Goal: Task Accomplishment & Management: Manage account settings

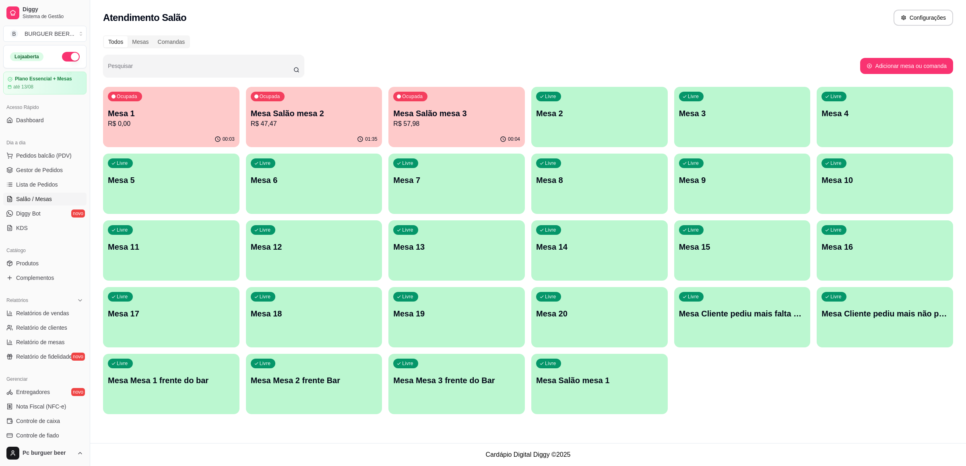
click at [462, 117] on p "Mesa Salão mesa 3" at bounding box center [456, 113] width 127 height 11
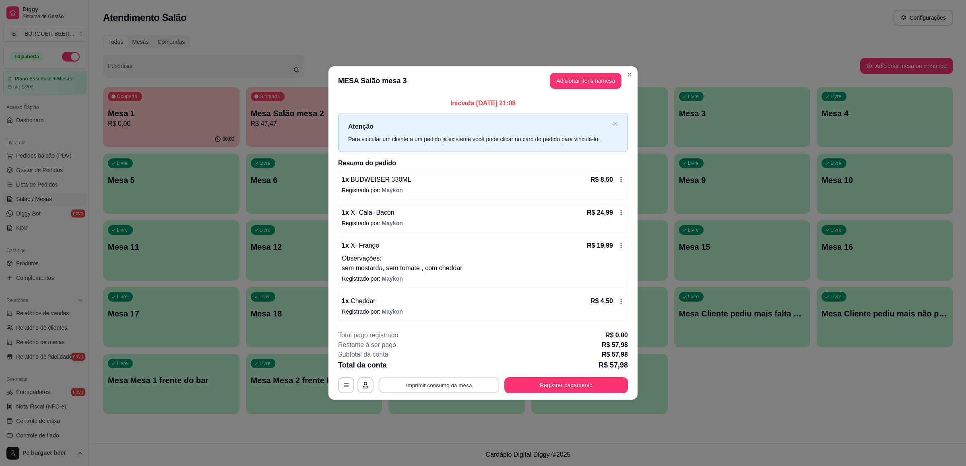
click at [436, 387] on button "Imprimir consumo da mesa" at bounding box center [439, 386] width 121 height 16
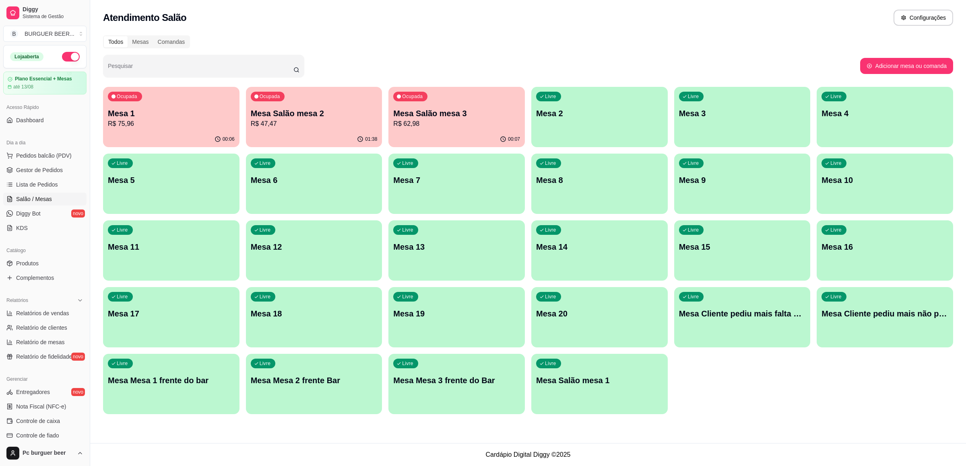
click at [162, 116] on p "Mesa 1" at bounding box center [171, 113] width 127 height 11
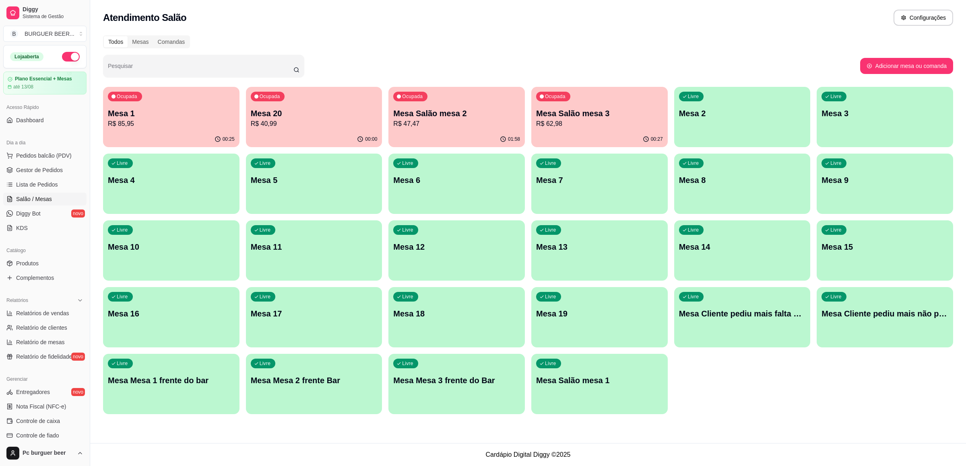
click at [629, 126] on p "R$ 62,98" at bounding box center [599, 124] width 127 height 10
click at [121, 118] on p "Mesa 1" at bounding box center [171, 113] width 127 height 11
click at [134, 120] on p "R$ 95,45" at bounding box center [171, 124] width 127 height 10
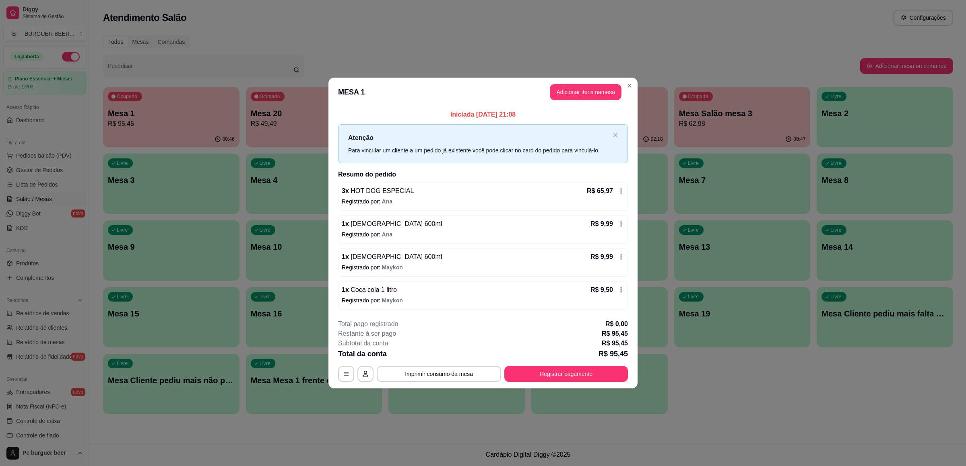
drag, startPoint x: 744, startPoint y: 391, endPoint x: 824, endPoint y: 478, distance: 118.2
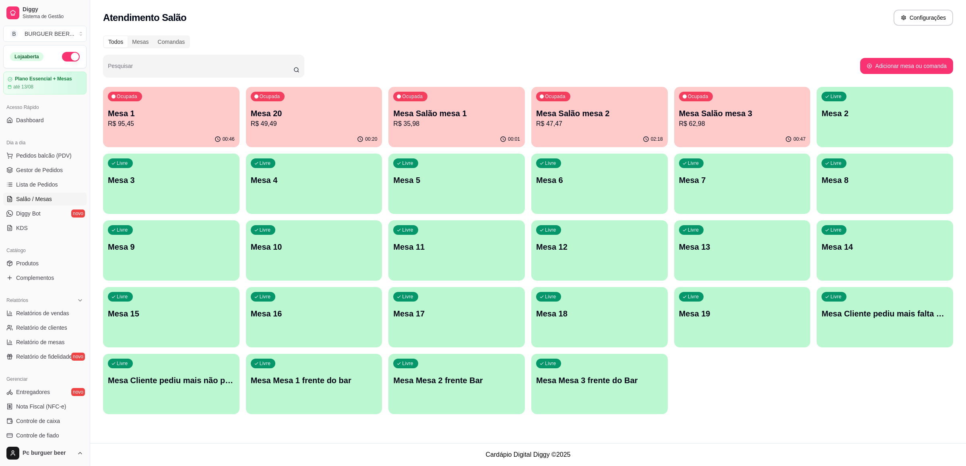
click at [466, 124] on p "R$ 35,98" at bounding box center [456, 124] width 127 height 10
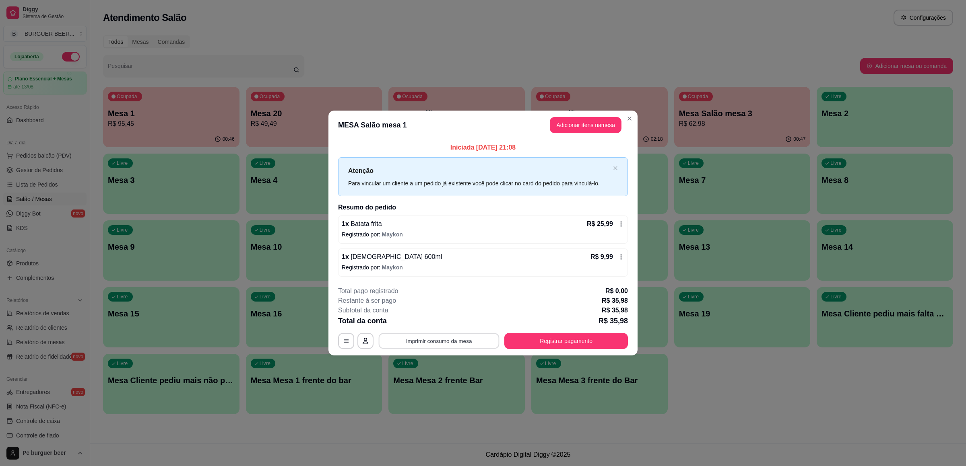
click at [470, 337] on button "Imprimir consumo da mesa" at bounding box center [439, 342] width 121 height 16
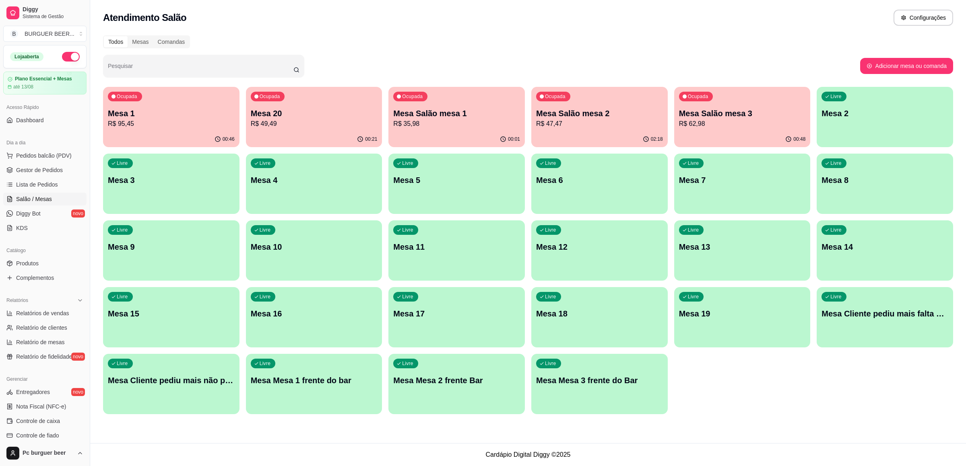
click at [194, 107] on div "Ocupada Mesa 1 R$ 95,45" at bounding box center [171, 109] width 136 height 45
click at [211, 109] on p "Mesa 1" at bounding box center [171, 113] width 123 height 11
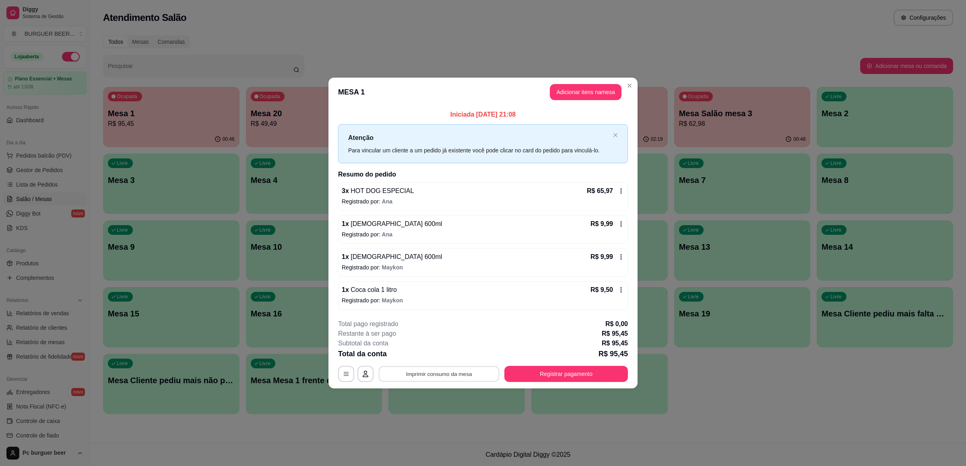
click at [443, 373] on button "Imprimir consumo da mesa" at bounding box center [439, 375] width 121 height 16
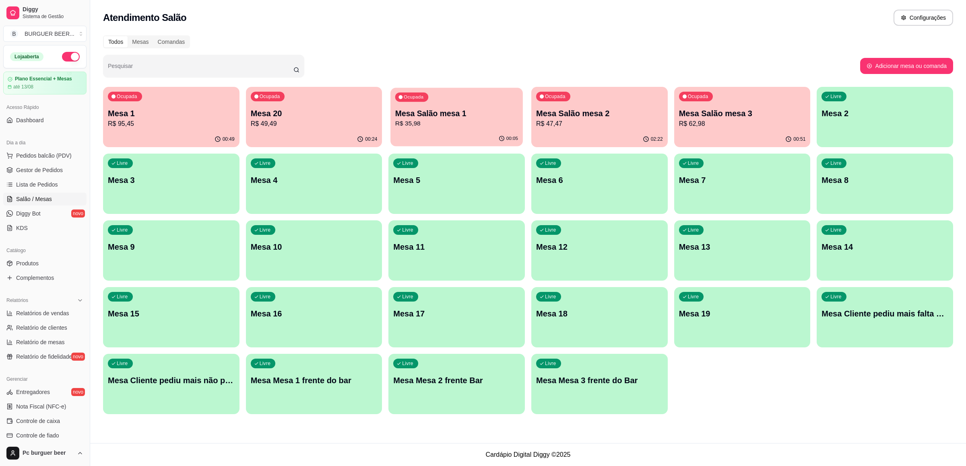
click at [435, 106] on div "Ocupada Mesa Salão mesa 1 R$ 35,98" at bounding box center [456, 109] width 132 height 43
click at [145, 102] on div "Ocupada Mesa 1 R$ 95,45" at bounding box center [171, 109] width 136 height 45
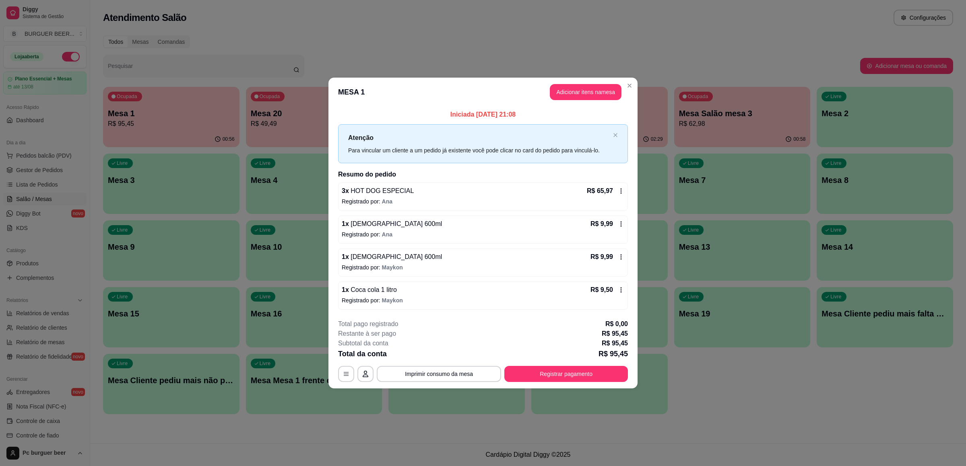
click at [534, 366] on div "**********" at bounding box center [483, 351] width 290 height 63
click at [535, 371] on button "Registrar pagamento" at bounding box center [566, 375] width 120 height 16
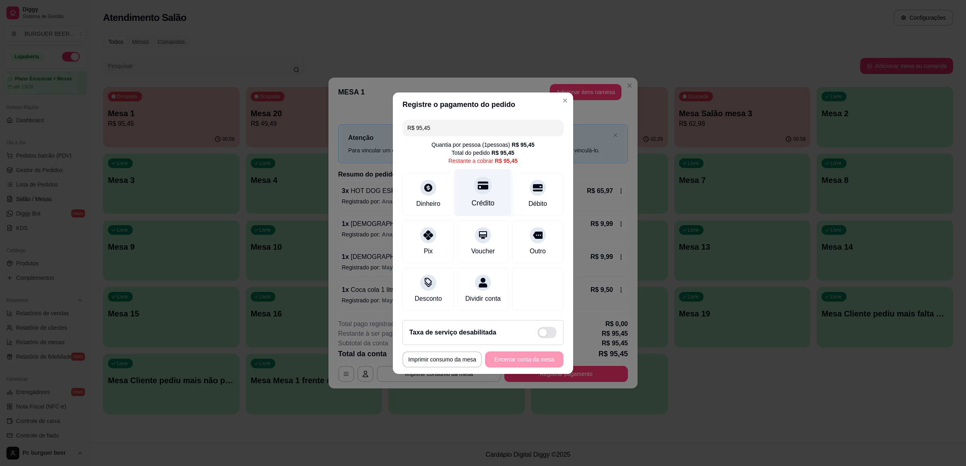
click at [472, 187] on div "Crédito" at bounding box center [483, 192] width 57 height 47
type input "R$ 0,00"
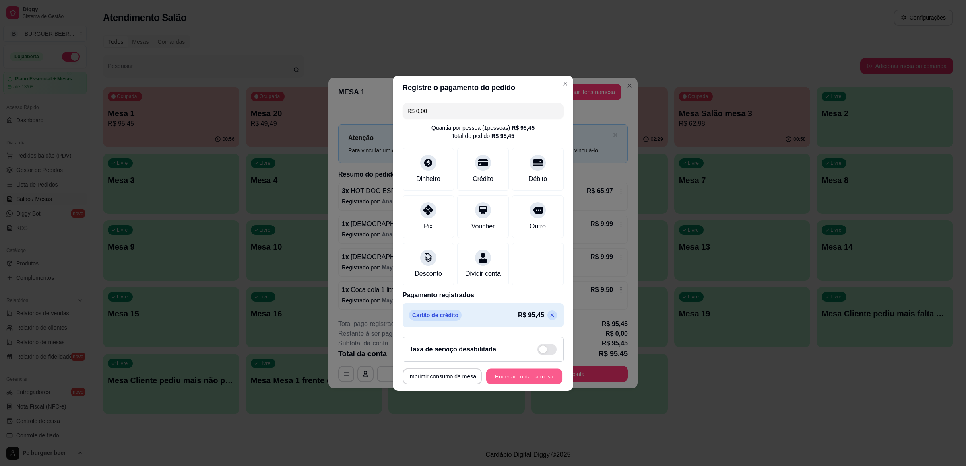
click at [516, 379] on button "Encerrar conta da mesa" at bounding box center [524, 377] width 76 height 16
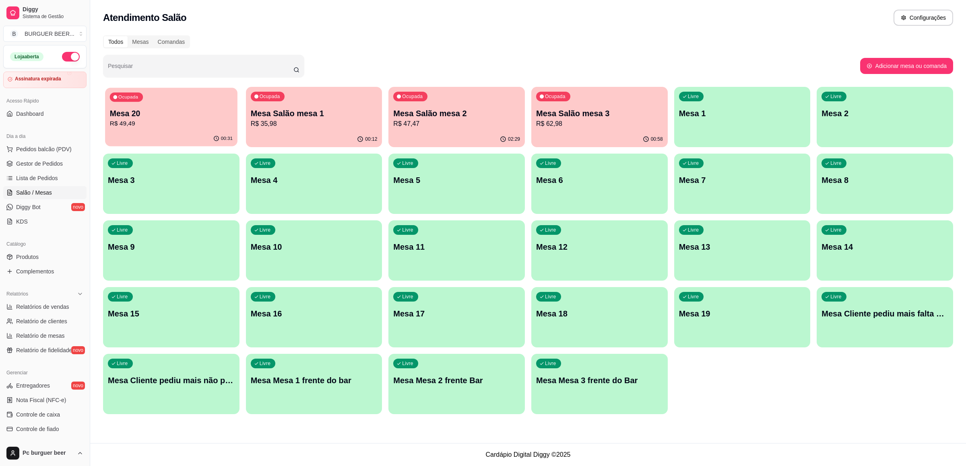
click at [200, 119] on p "R$ 49,49" at bounding box center [171, 123] width 123 height 9
click at [545, 121] on p "R$ 62,98" at bounding box center [599, 124] width 127 height 10
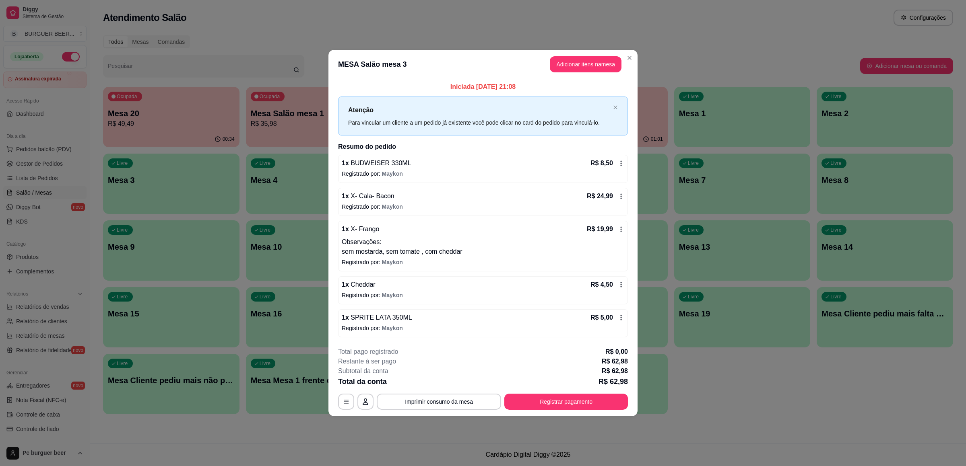
click at [466, 324] on div "1 x SPRITE LATA 350ML R$ 5,00 Registrado por: Maykon" at bounding box center [483, 324] width 290 height 28
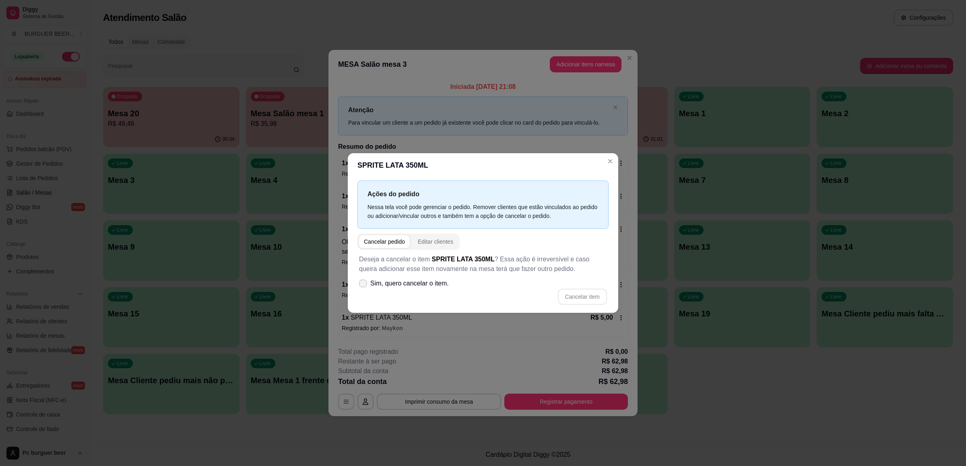
click at [432, 289] on label "Sim, quero cancelar o item." at bounding box center [404, 284] width 96 height 16
click at [364, 289] on input "Sim, quero cancelar o item." at bounding box center [361, 287] width 5 height 5
checkbox input "true"
click at [594, 287] on div "Deseja a cancelar o item SPRITE LATA 350ML ? Essa ação é irreversível e caso qu…" at bounding box center [482, 280] width 251 height 60
click at [580, 297] on button "Cancelar item" at bounding box center [582, 297] width 48 height 16
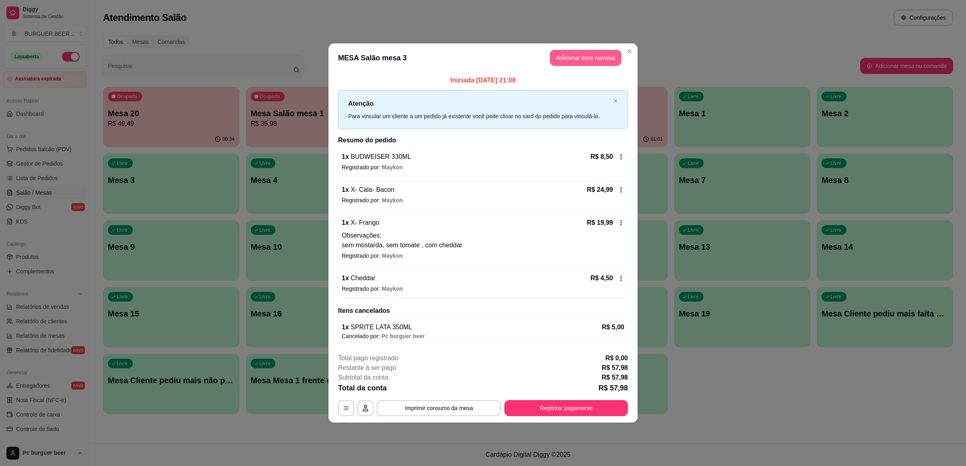
click at [598, 52] on button "Adicionar itens na mesa" at bounding box center [586, 58] width 72 height 16
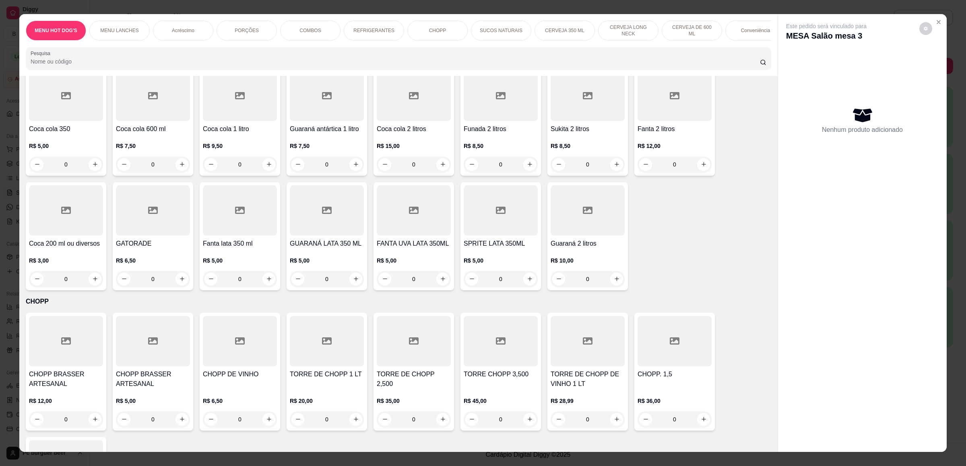
scroll to position [1630, 0]
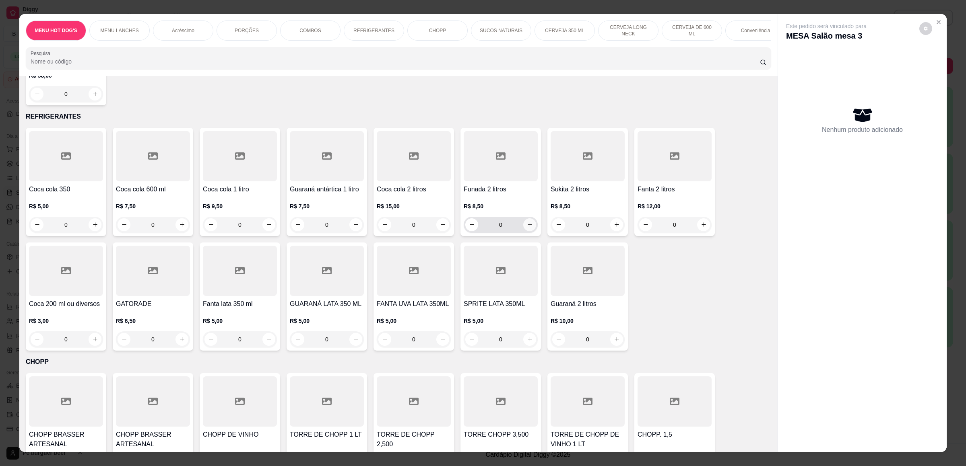
click at [530, 226] on button "increase-product-quantity" at bounding box center [529, 225] width 13 height 13
type input "1"
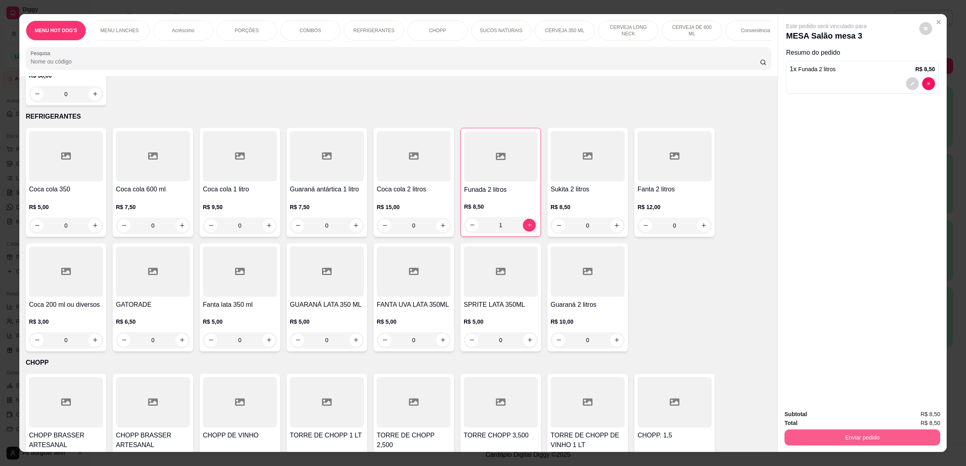
click at [881, 431] on button "Enviar pedido" at bounding box center [862, 438] width 156 height 16
click at [842, 418] on button "Não registrar e enviar pedido" at bounding box center [834, 418] width 81 height 15
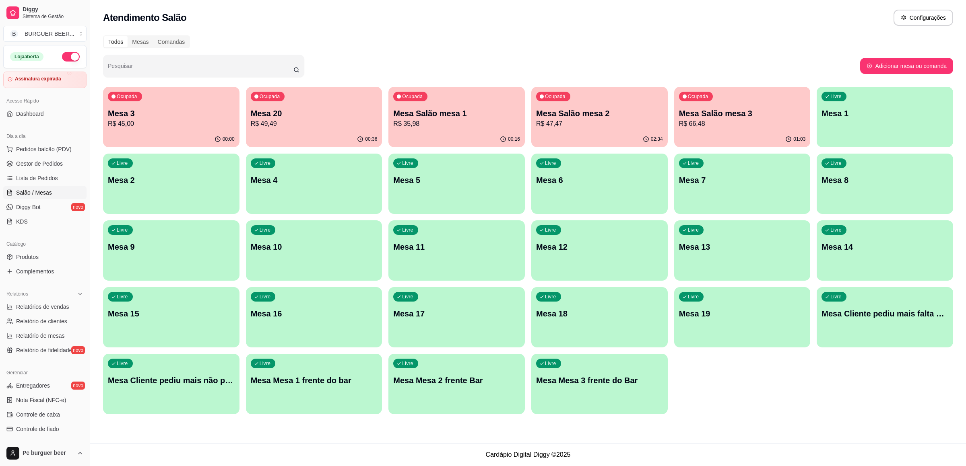
click at [161, 102] on div "Ocupada Mesa 3 R$ 45,00" at bounding box center [171, 109] width 136 height 45
click at [430, 116] on p "Mesa Salão mesa 1" at bounding box center [456, 113] width 123 height 11
click at [603, 99] on div "Ocupada Mesa Salão mesa 2 R$ 47,47" at bounding box center [599, 109] width 136 height 45
click at [729, 125] on p "R$ 66,48" at bounding box center [742, 124] width 127 height 10
click at [296, 107] on div "Ocupada Mesa 20 R$ 49,49" at bounding box center [314, 109] width 136 height 45
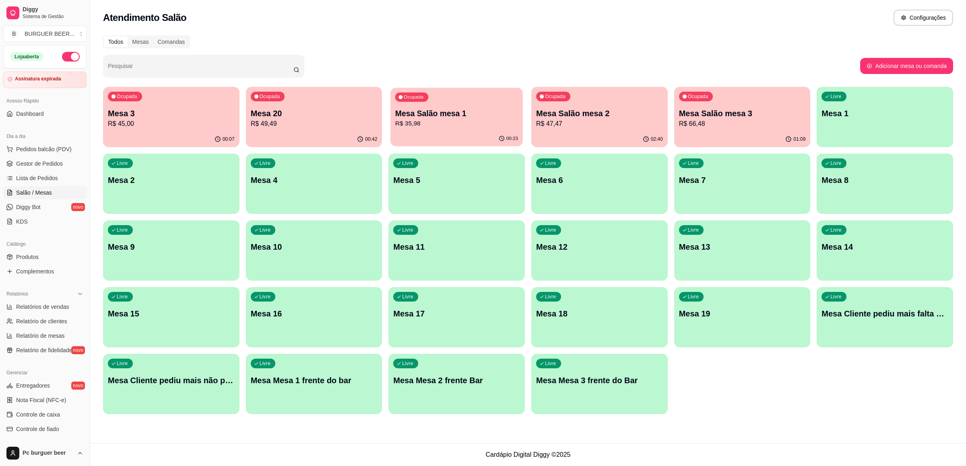
click at [495, 127] on p "R$ 35,98" at bounding box center [456, 123] width 123 height 9
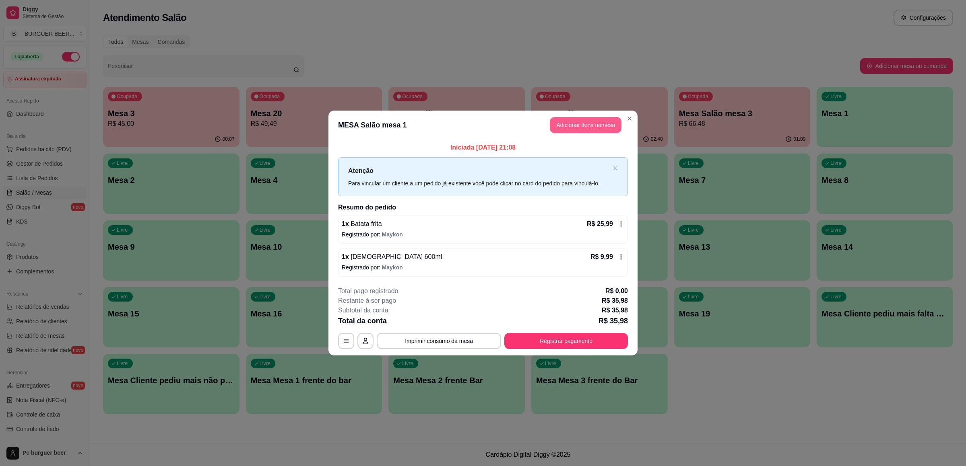
click at [591, 124] on button "Adicionar itens na mesa" at bounding box center [586, 125] width 72 height 16
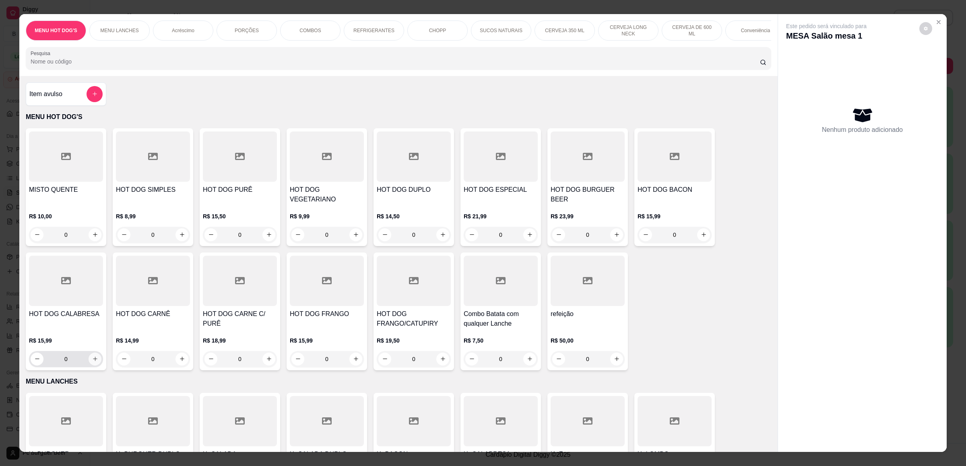
click at [92, 360] on icon "increase-product-quantity" at bounding box center [95, 359] width 6 height 6
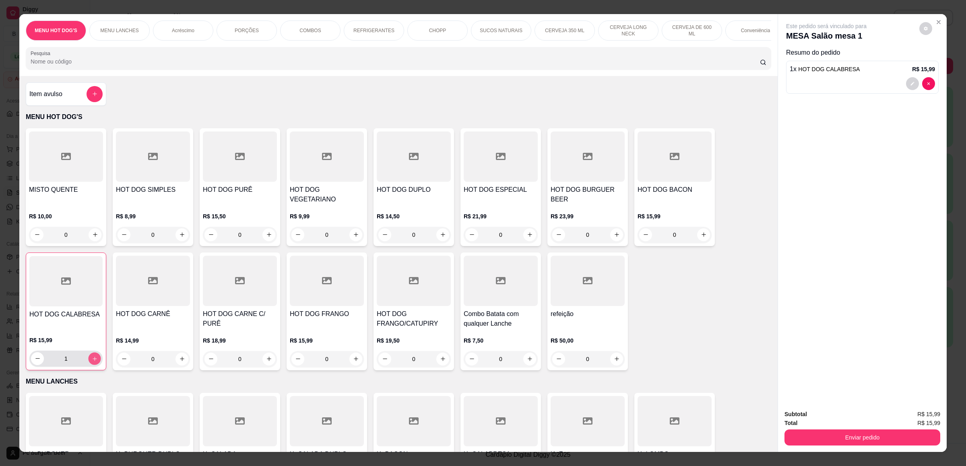
click at [92, 359] on icon "increase-product-quantity" at bounding box center [95, 359] width 6 height 6
type input "2"
click at [893, 433] on button "Enviar pedido" at bounding box center [862, 438] width 151 height 16
click at [840, 415] on button "Não registrar e enviar pedido" at bounding box center [835, 418] width 84 height 15
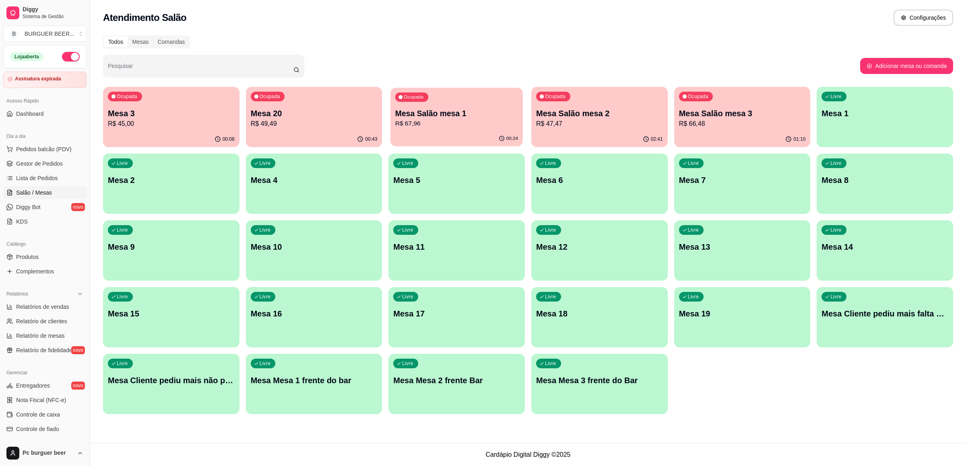
click at [452, 120] on p "R$ 67,96" at bounding box center [456, 123] width 123 height 9
click at [435, 130] on div "Ocupada Mesa Salão mesa 1 R$ 67,96" at bounding box center [456, 109] width 132 height 43
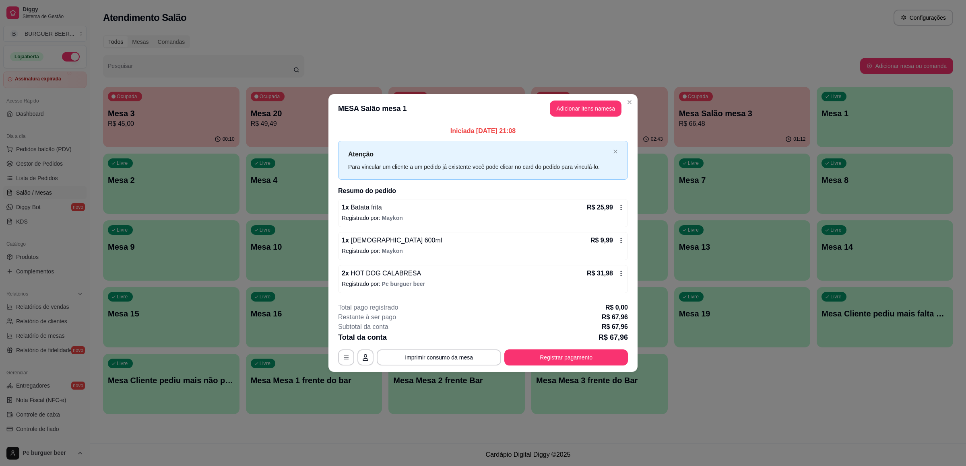
click at [618, 275] on icon at bounding box center [621, 273] width 6 height 6
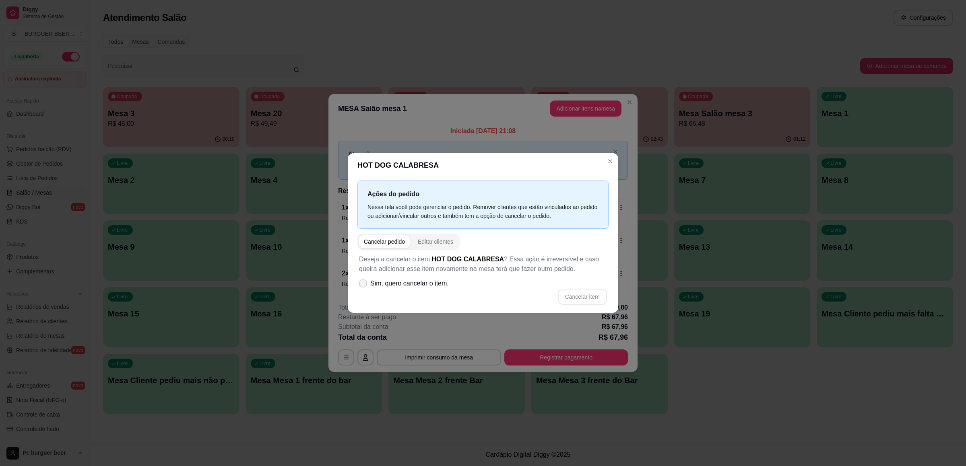
click at [363, 283] on icon at bounding box center [363, 283] width 6 height 5
click at [363, 285] on input "Sim, quero cancelar o item." at bounding box center [361, 287] width 5 height 5
checkbox input "true"
click at [587, 296] on button "Cancelar item" at bounding box center [582, 297] width 49 height 16
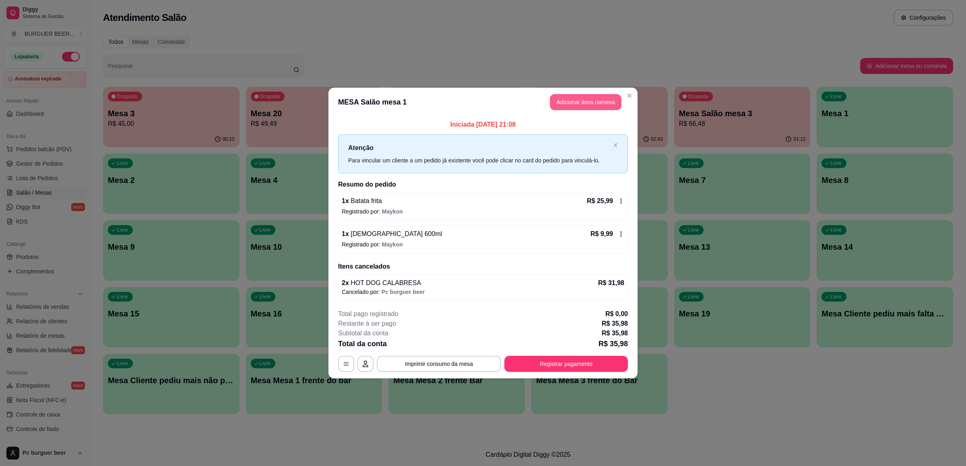
click at [569, 95] on button "Adicionar itens na mesa" at bounding box center [586, 102] width 72 height 16
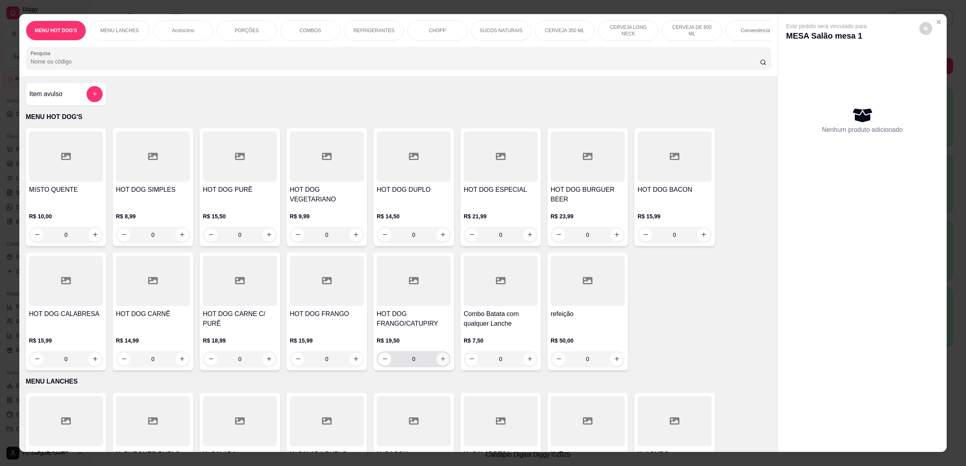
click at [440, 361] on icon "increase-product-quantity" at bounding box center [443, 359] width 6 height 6
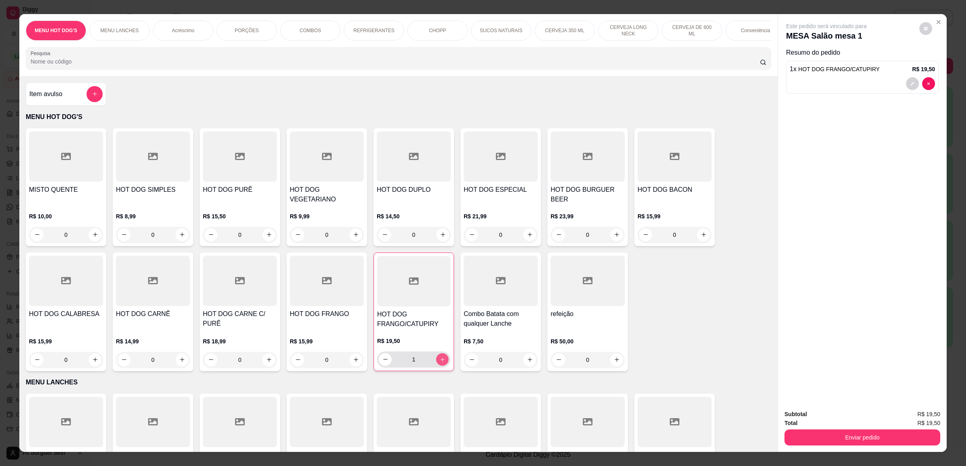
click at [440, 361] on icon "increase-product-quantity" at bounding box center [443, 360] width 6 height 6
type input "2"
click at [698, 28] on p "CERVEJA DE 600 ML" at bounding box center [692, 30] width 47 height 13
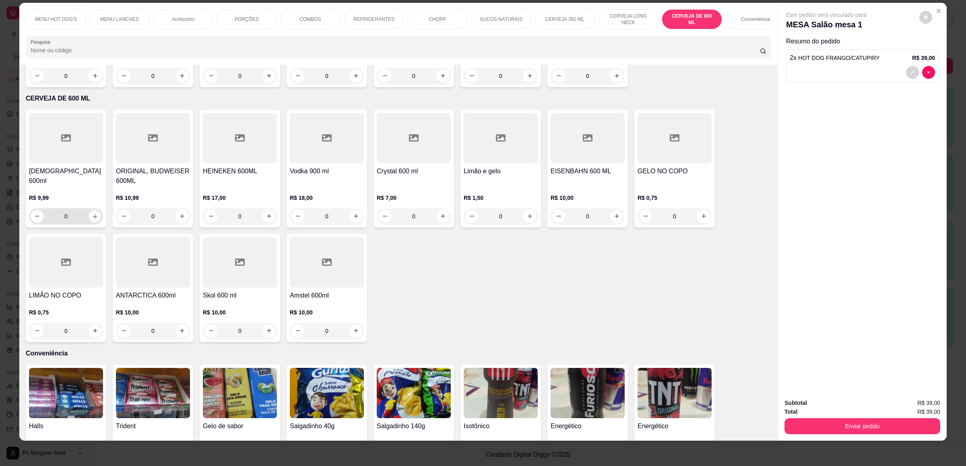
click at [92, 214] on icon "increase-product-quantity" at bounding box center [95, 217] width 6 height 6
type input "1"
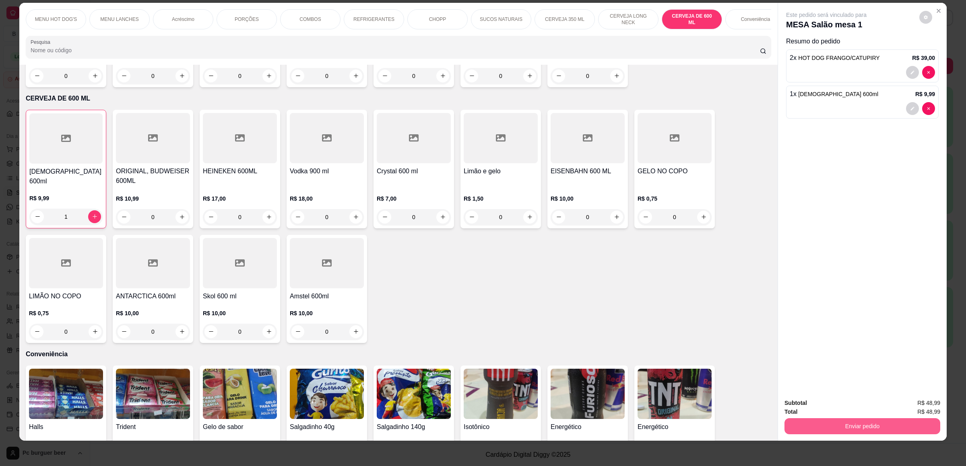
click at [866, 421] on button "Enviar pedido" at bounding box center [862, 427] width 156 height 16
click at [833, 407] on button "Não registrar e enviar pedido" at bounding box center [835, 406] width 84 height 15
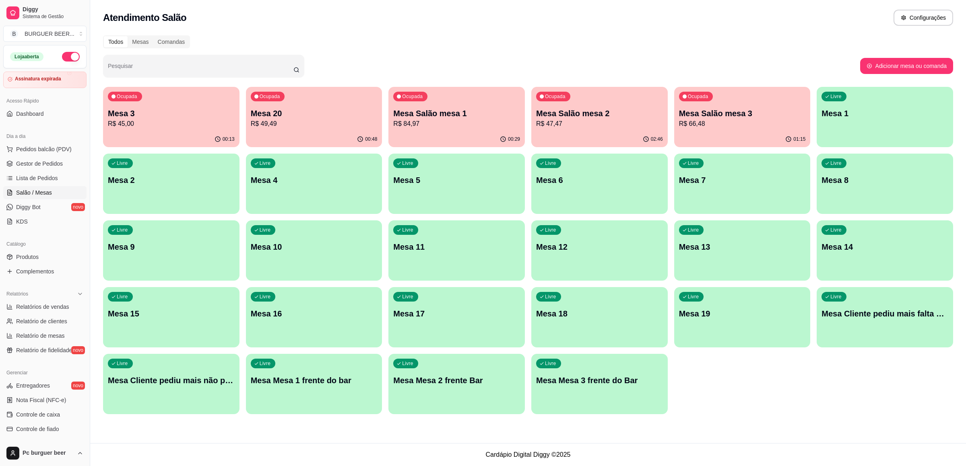
click at [284, 127] on p "R$ 49,49" at bounding box center [314, 124] width 127 height 10
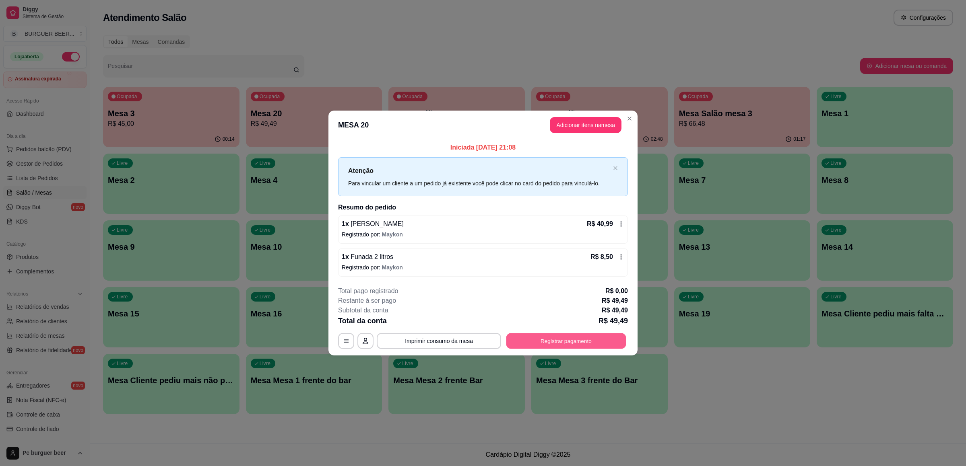
click at [587, 341] on button "Registrar pagamento" at bounding box center [566, 342] width 120 height 16
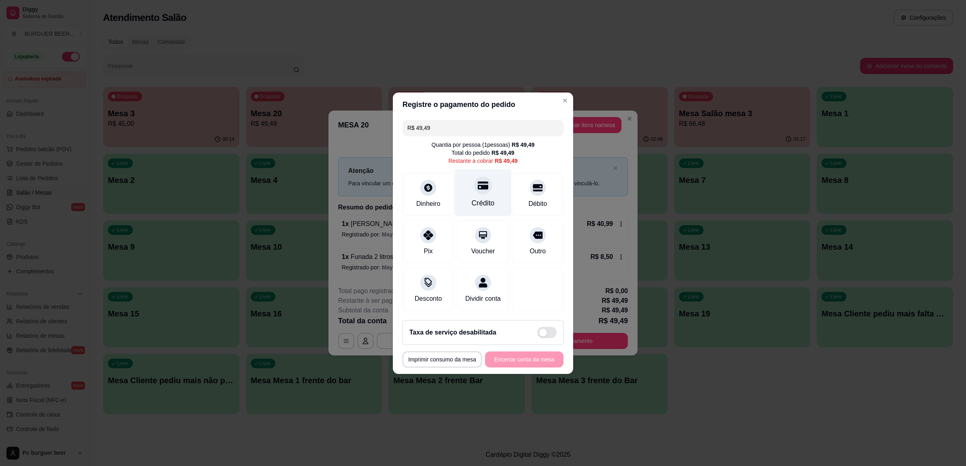
click at [474, 186] on div at bounding box center [483, 186] width 18 height 18
type input "R$ 0,00"
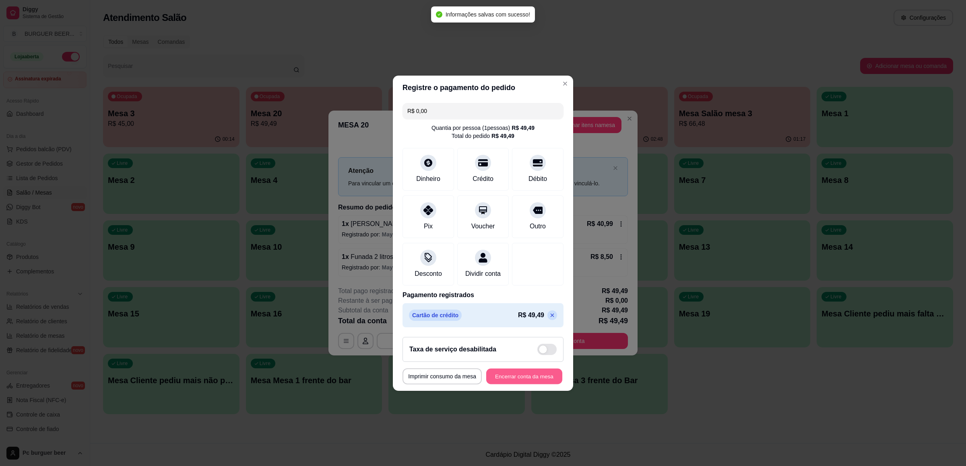
click at [530, 380] on button "Encerrar conta da mesa" at bounding box center [524, 377] width 76 height 16
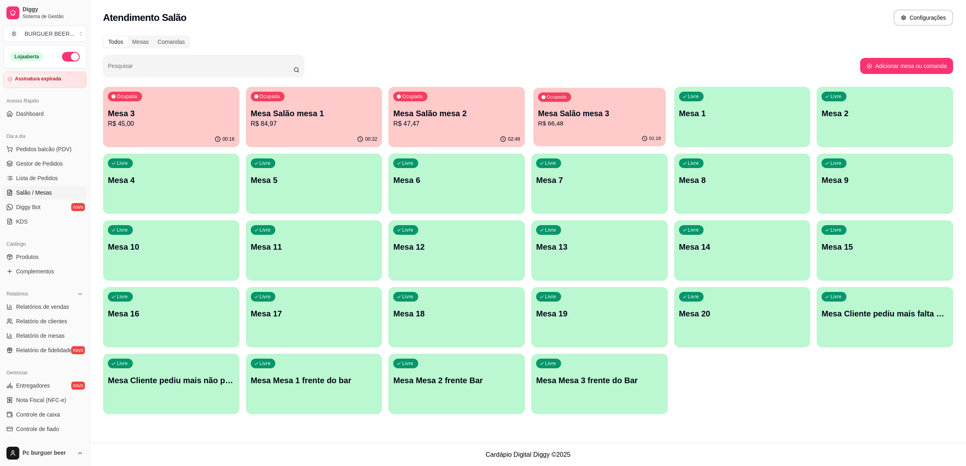
click at [595, 126] on p "R$ 66,48" at bounding box center [599, 123] width 123 height 9
click at [574, 128] on div "Ocupada Mesa Salão mesa 3 R$ 66,48" at bounding box center [599, 109] width 132 height 43
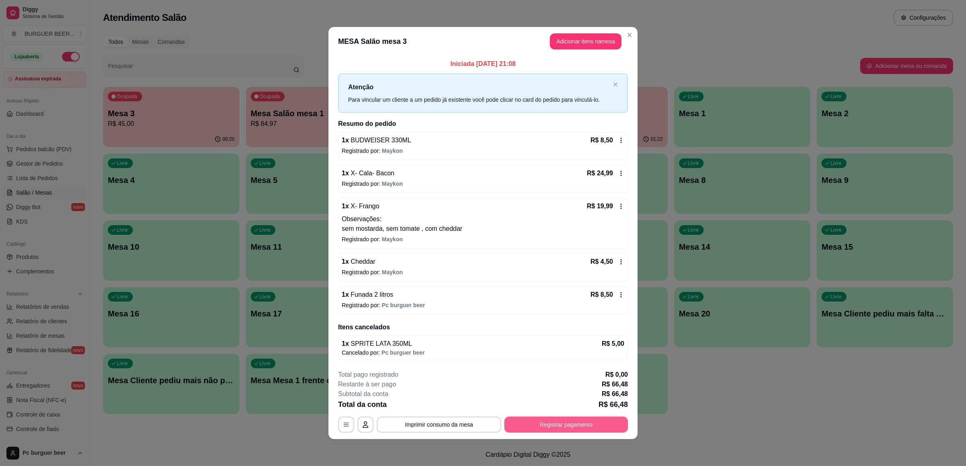
click at [552, 422] on button "Registrar pagamento" at bounding box center [566, 425] width 124 height 16
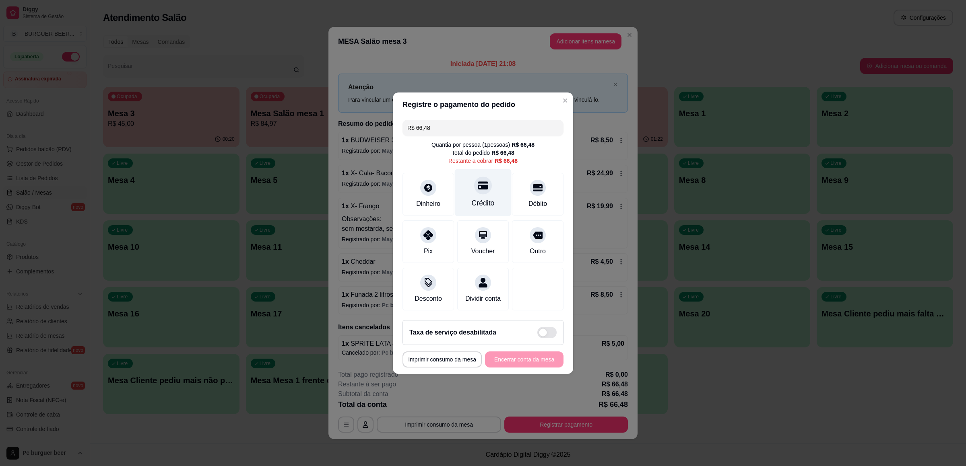
click at [481, 180] on icon at bounding box center [483, 185] width 10 height 10
type input "R$ 0,00"
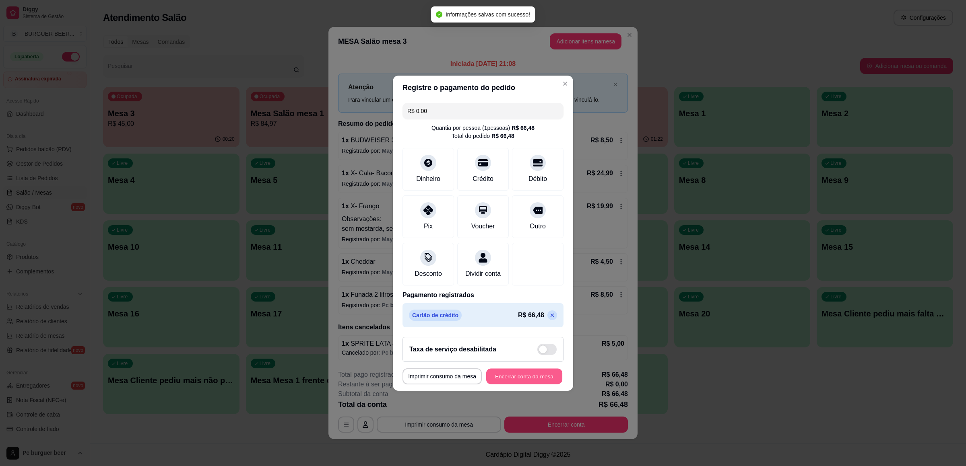
click at [512, 377] on button "Encerrar conta da mesa" at bounding box center [524, 377] width 76 height 16
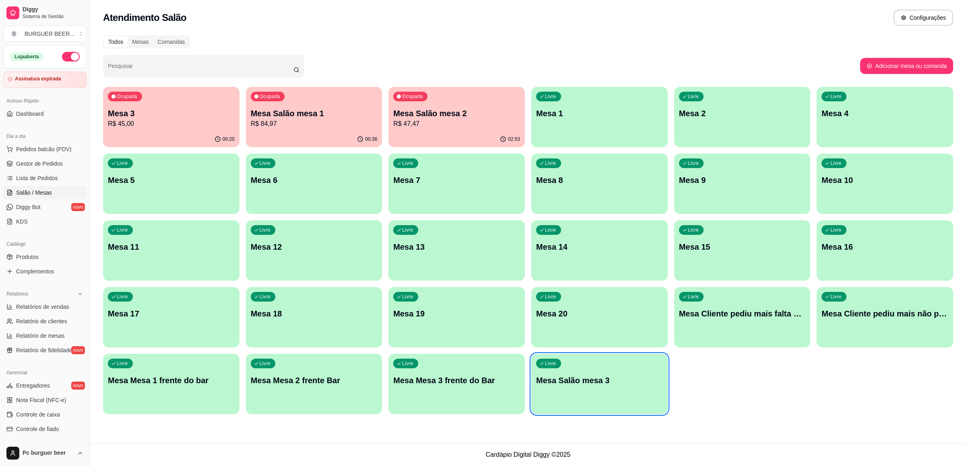
click at [329, 114] on p "Mesa Salão mesa 1" at bounding box center [314, 113] width 127 height 11
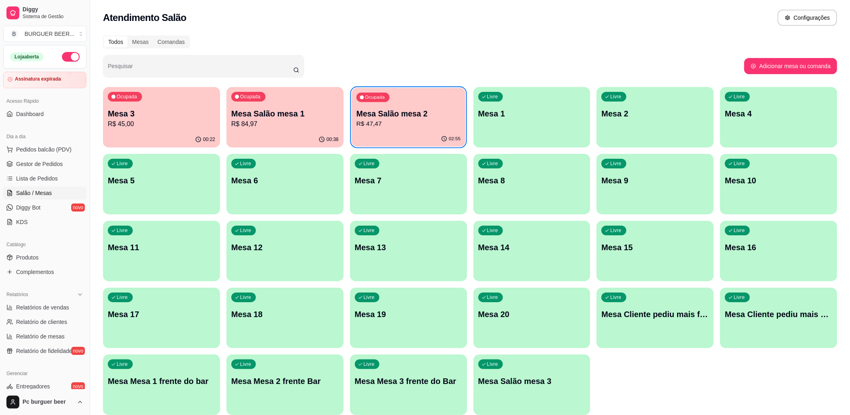
click at [392, 125] on p "R$ 47,47" at bounding box center [409, 123] width 104 height 9
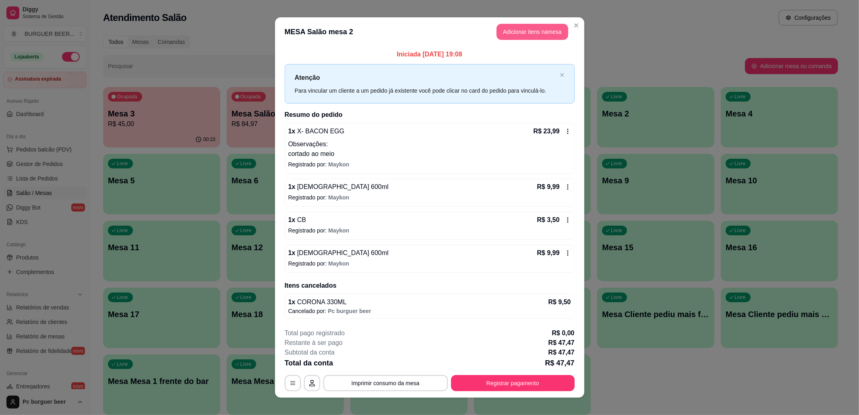
click at [521, 31] on button "Adicionar itens na mesa" at bounding box center [532, 32] width 72 height 16
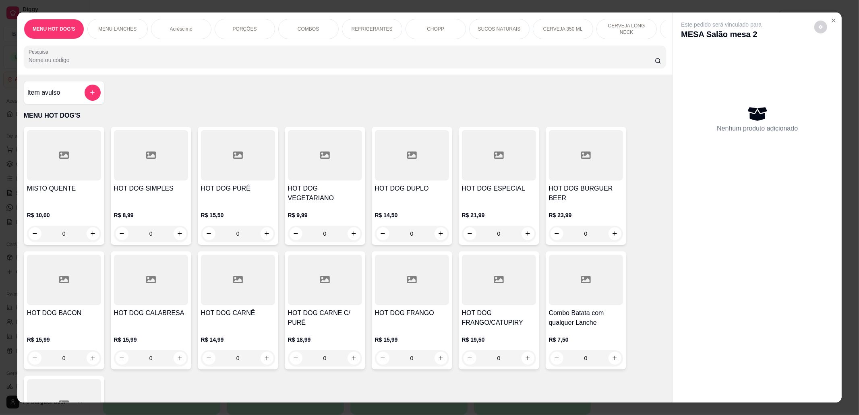
click at [569, 31] on p "CERVEJA 350 ML" at bounding box center [562, 29] width 39 height 6
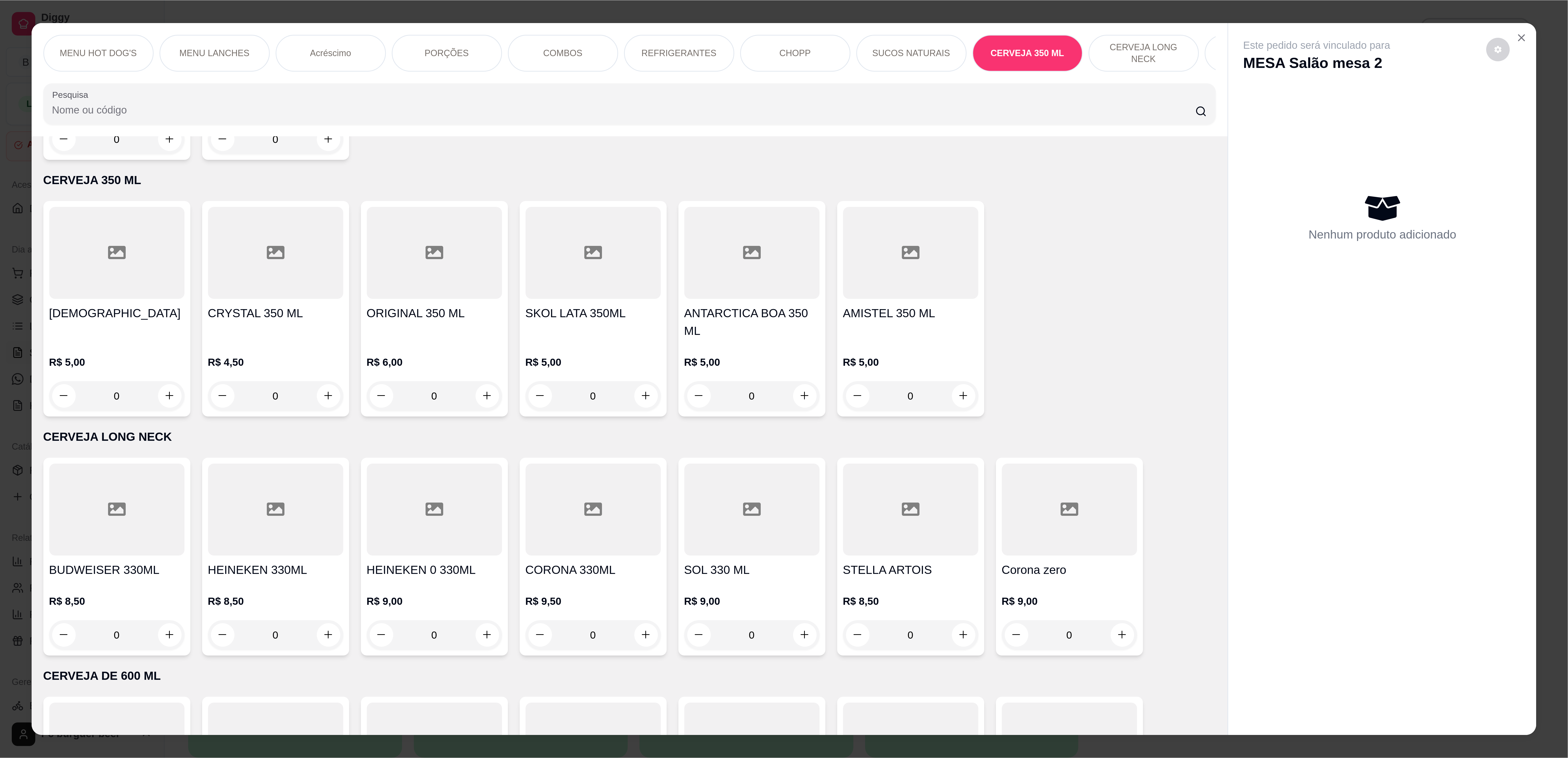
scroll to position [8, 0]
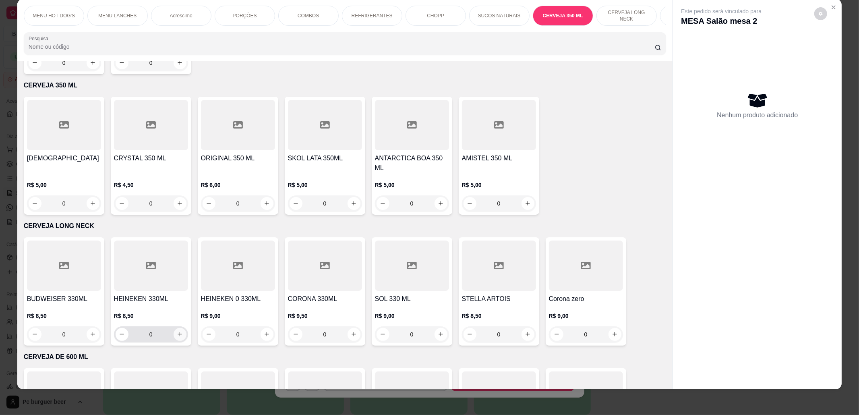
click at [177, 331] on icon "increase-product-quantity" at bounding box center [180, 334] width 6 height 6
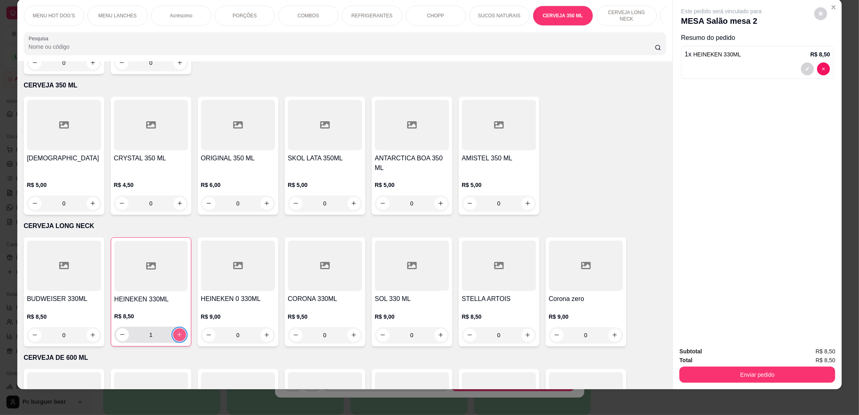
type input "1"
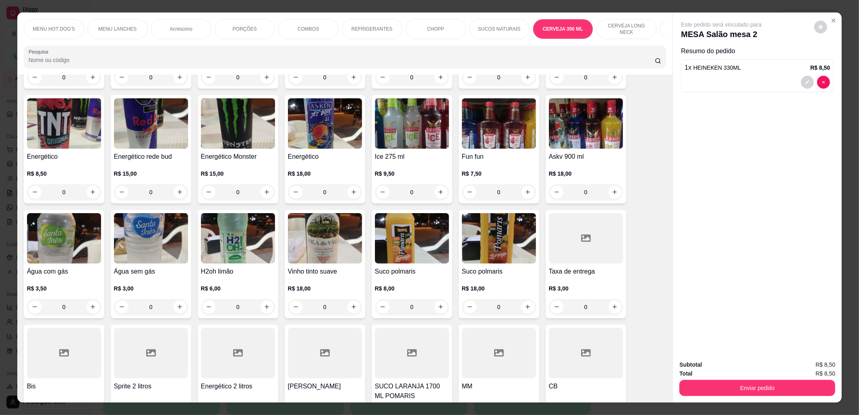
scroll to position [3176, 0]
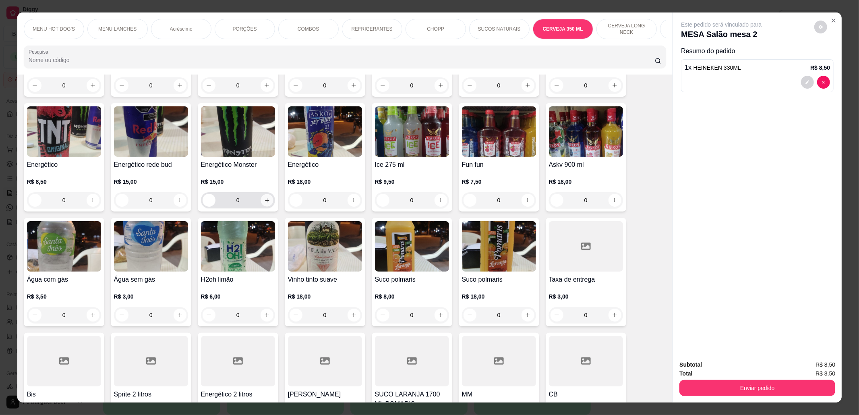
click at [268, 194] on button "increase-product-quantity" at bounding box center [266, 200] width 12 height 12
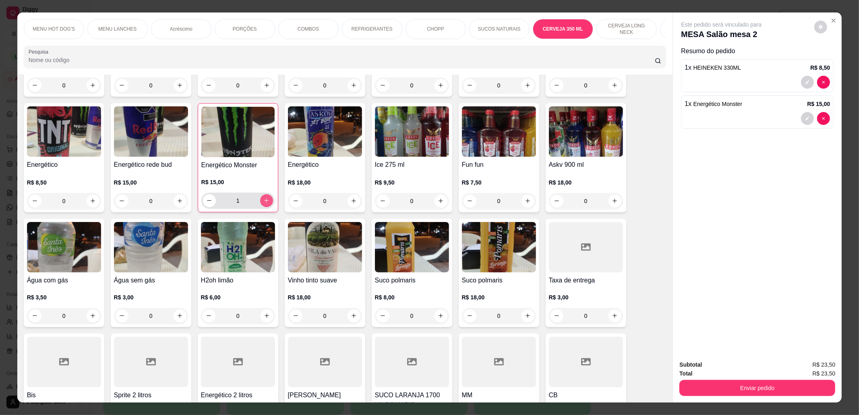
type input "1"
click at [754, 388] on button "Enviar pedido" at bounding box center [756, 388] width 151 height 16
click at [741, 369] on button "Não registrar e enviar pedido" at bounding box center [729, 368] width 81 height 15
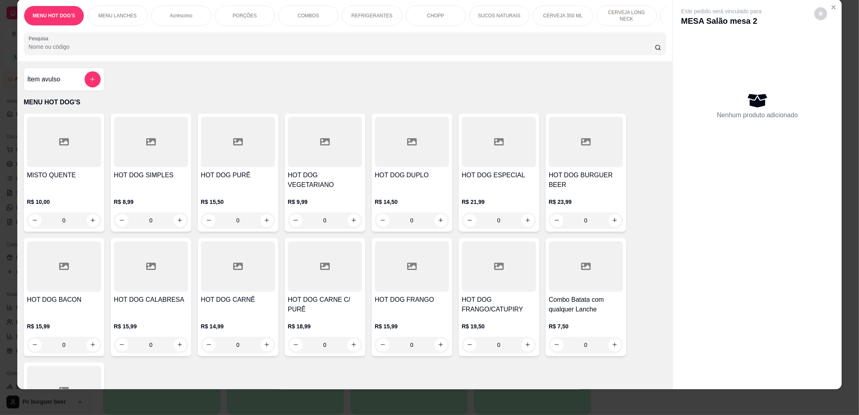
scroll to position [0, 0]
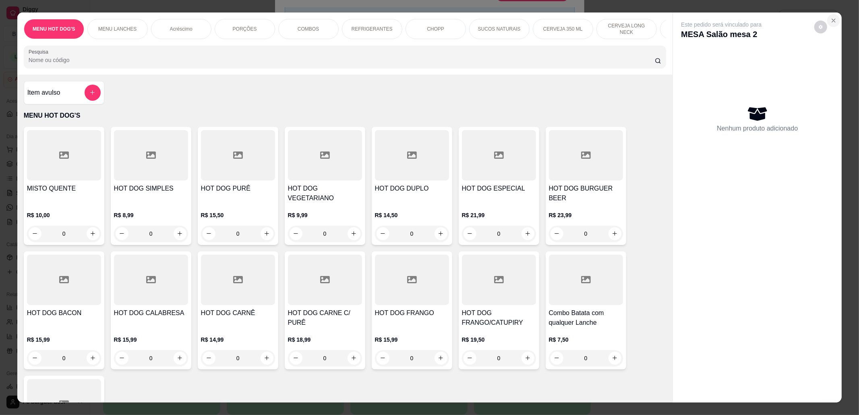
click at [832, 19] on icon "Close" at bounding box center [833, 20] width 3 height 3
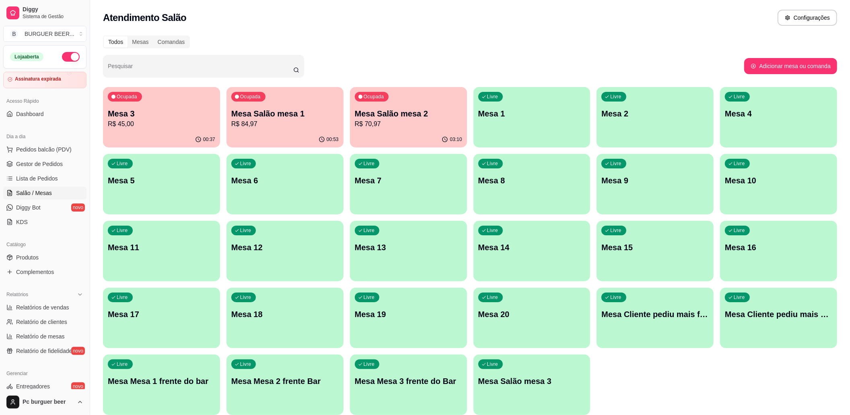
click at [319, 131] on button "Ocupada Mesa Salão mesa 1 R$ 84,97 00:53" at bounding box center [285, 117] width 117 height 60
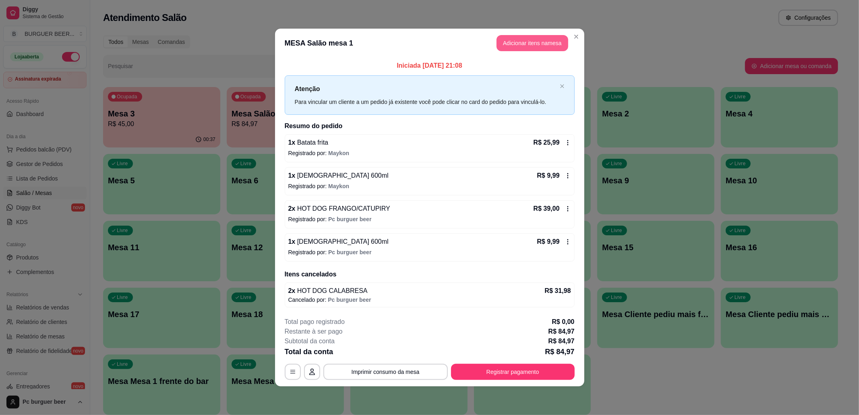
click at [532, 35] on button "Adicionar itens na mesa" at bounding box center [532, 43] width 72 height 16
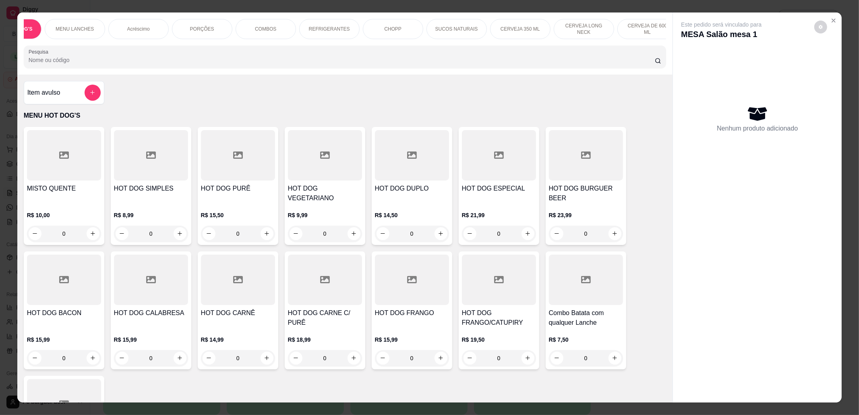
scroll to position [0, 64]
click at [629, 27] on p "CERVEJA DE 600 ML" at bounding box center [625, 29] width 47 height 13
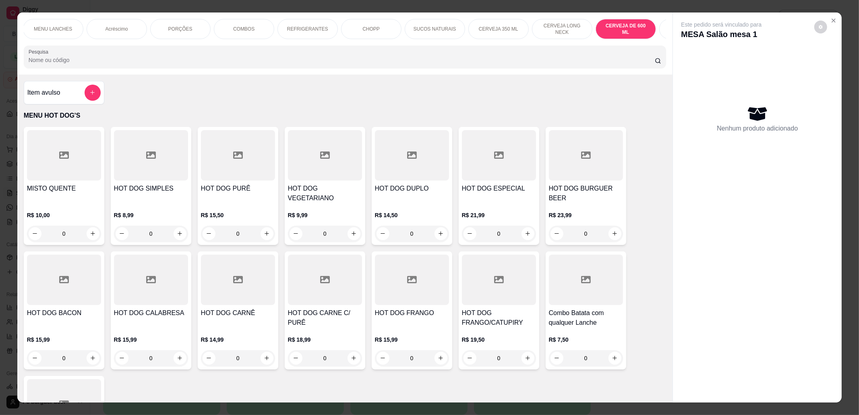
scroll to position [13, 0]
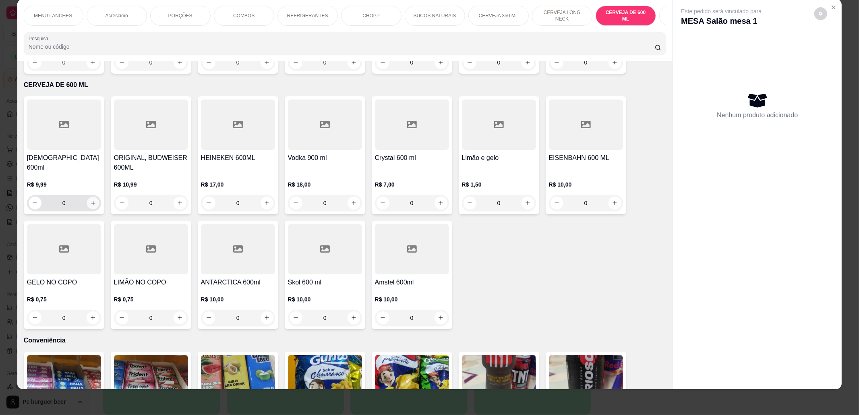
click at [91, 200] on icon "increase-product-quantity" at bounding box center [93, 203] width 6 height 6
type input "1"
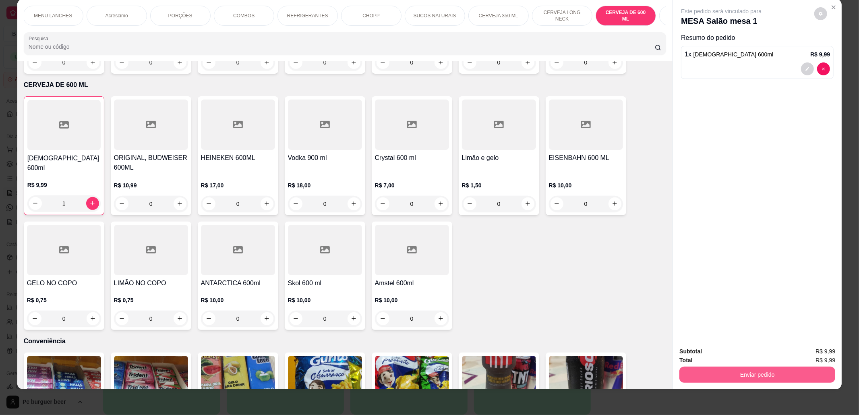
click at [791, 369] on button "Enviar pedido" at bounding box center [757, 374] width 156 height 16
click at [747, 351] on button "Não registrar e enviar pedido" at bounding box center [730, 354] width 84 height 15
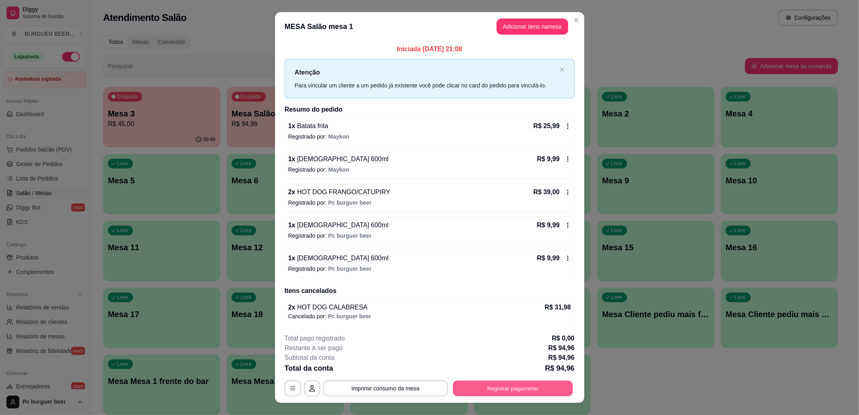
click at [502, 384] on button "Registrar pagamento" at bounding box center [512, 388] width 120 height 16
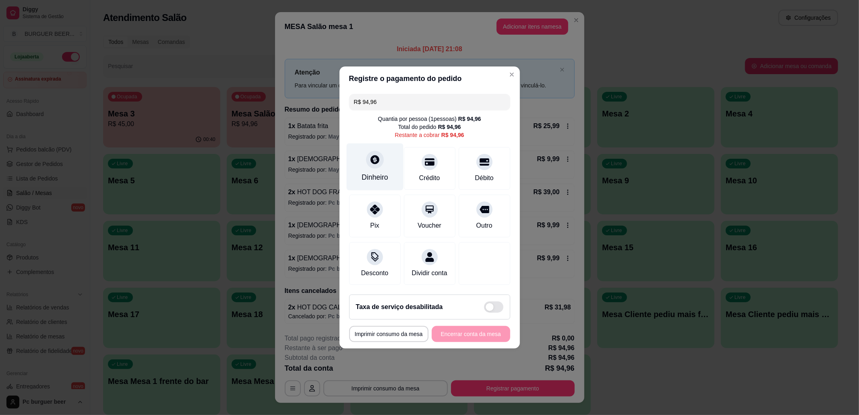
click at [355, 165] on div "Dinheiro" at bounding box center [374, 166] width 57 height 47
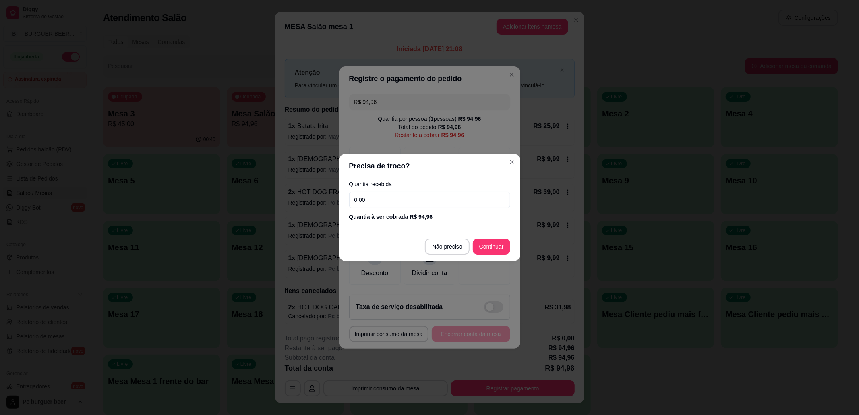
click at [372, 201] on input "0,00" at bounding box center [429, 200] width 161 height 16
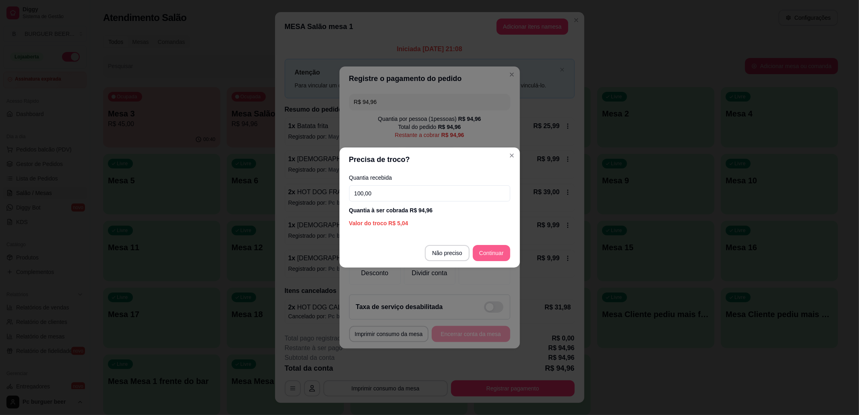
type input "100,00"
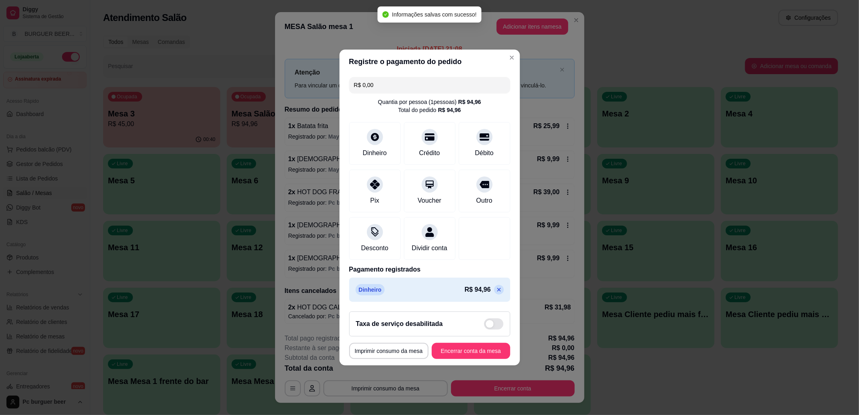
type input "R$ 0,00"
click at [482, 357] on button "Encerrar conta da mesa" at bounding box center [471, 351] width 76 height 16
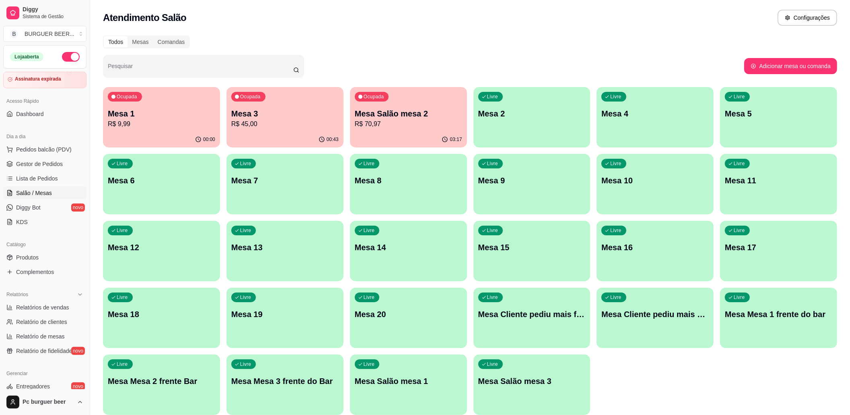
click at [293, 109] on p "Mesa 3" at bounding box center [284, 113] width 107 height 11
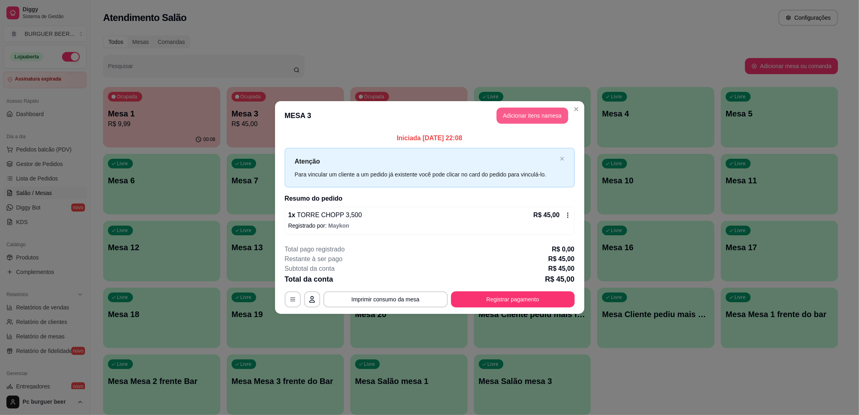
click at [512, 115] on button "Adicionar itens na mesa" at bounding box center [532, 115] width 72 height 16
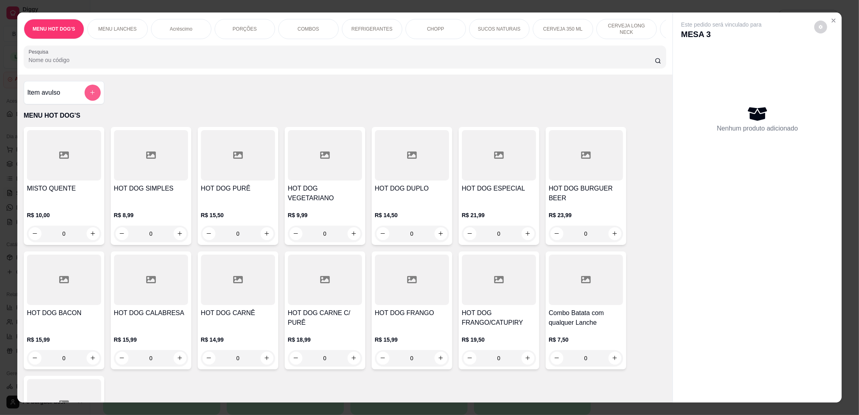
click at [89, 95] on icon "add-separate-item" at bounding box center [92, 92] width 6 height 6
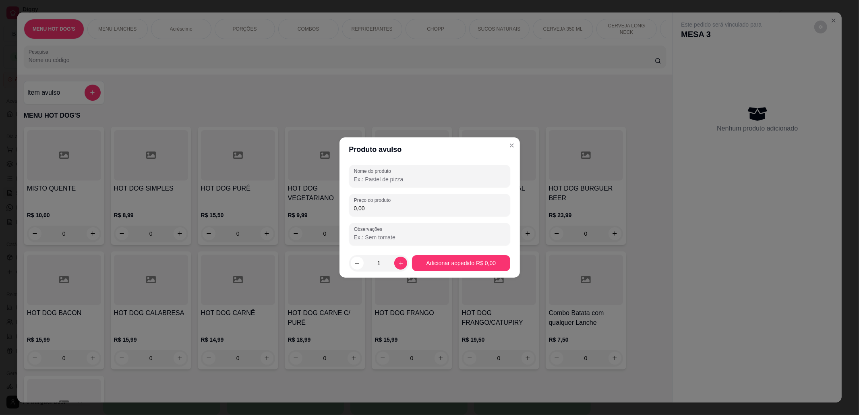
click at [398, 209] on input "0,00" at bounding box center [429, 208] width 151 height 8
type input "6,00"
click at [398, 178] on input "Nome do produto" at bounding box center [429, 179] width 151 height 8
type input "cigarro"
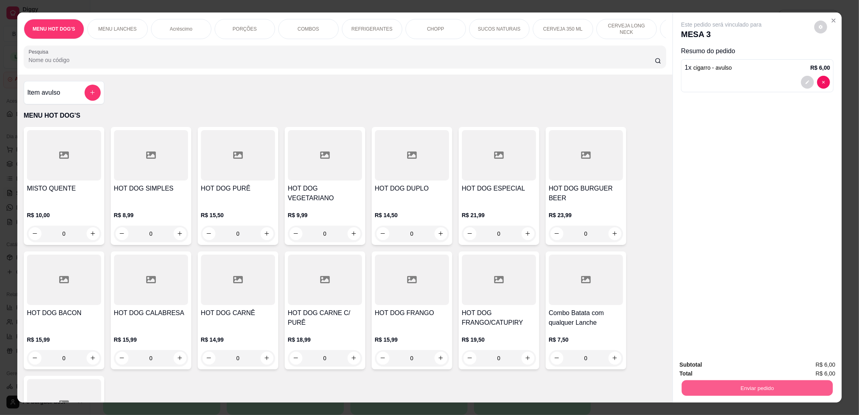
click at [775, 387] on button "Enviar pedido" at bounding box center [756, 388] width 151 height 16
click at [756, 367] on button "Não registrar e enviar pedido" at bounding box center [729, 368] width 81 height 15
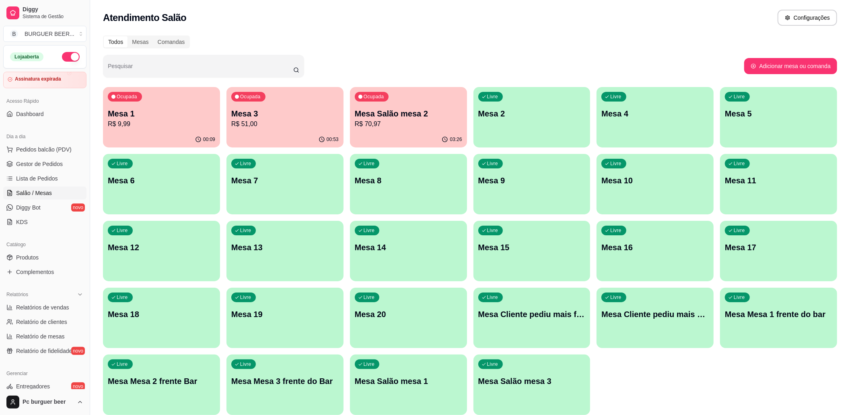
click at [399, 129] on div "Ocupada Mesa Salão mesa 2 R$ 70,97" at bounding box center [408, 109] width 117 height 45
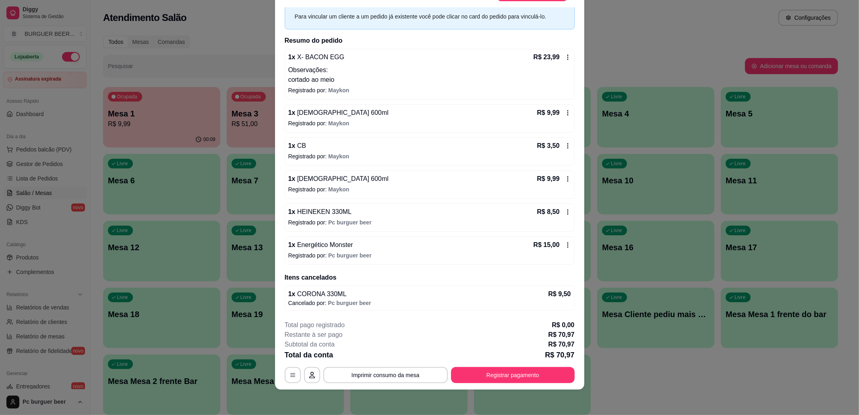
scroll to position [0, 0]
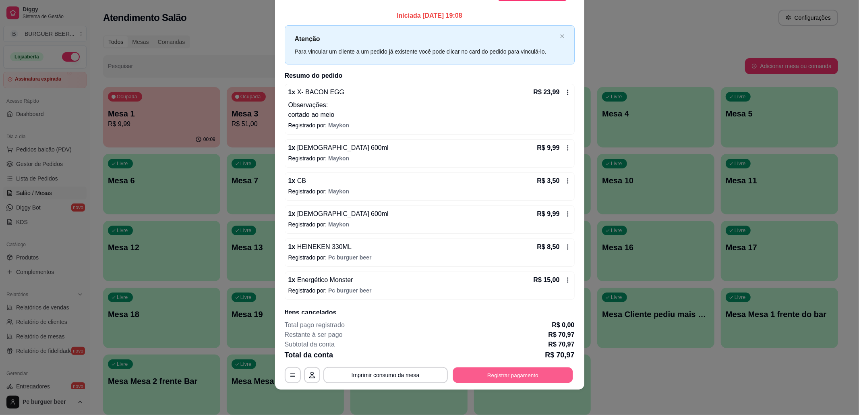
click at [495, 370] on button "Registrar pagamento" at bounding box center [512, 375] width 120 height 16
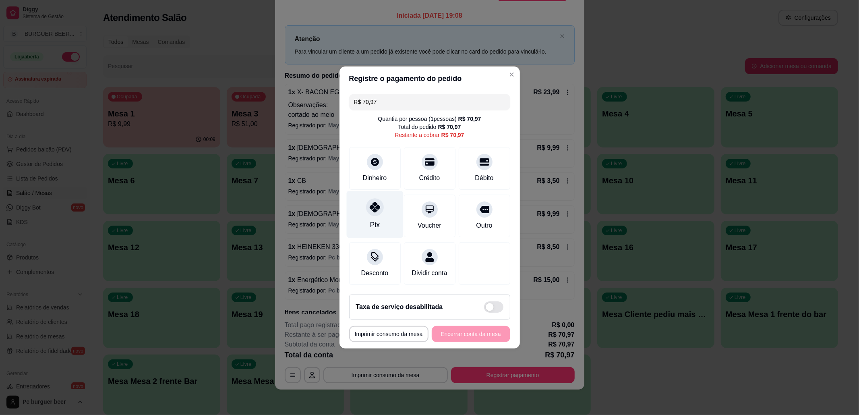
click at [388, 213] on div "Pix" at bounding box center [374, 214] width 57 height 47
type input "R$ 0,00"
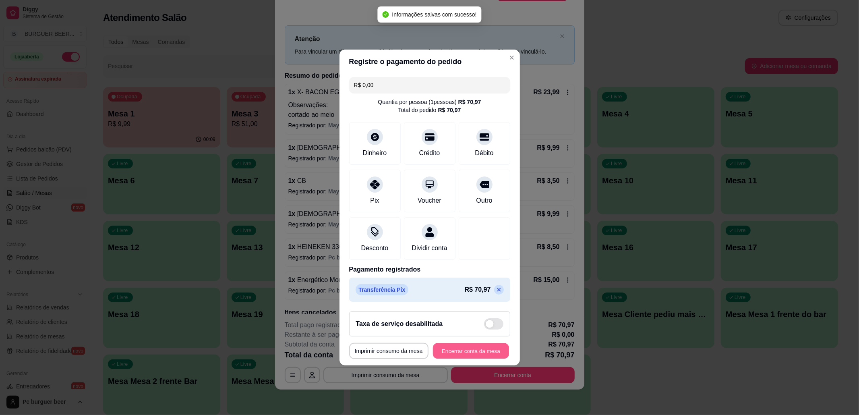
click at [475, 351] on button "Encerrar conta da mesa" at bounding box center [471, 351] width 76 height 16
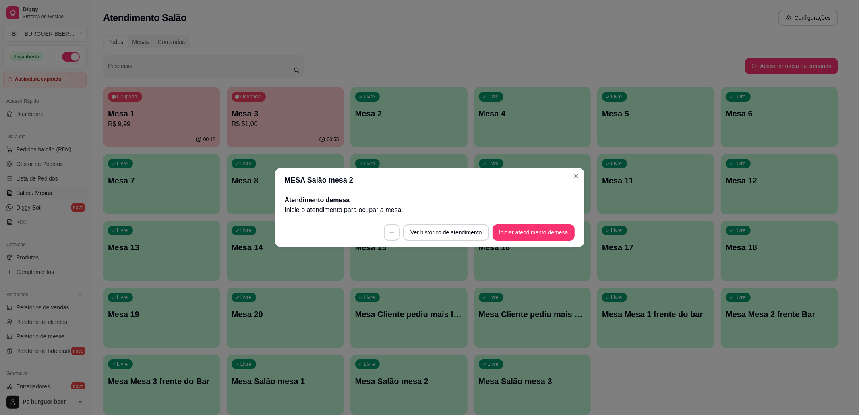
click at [571, 169] on header "MESA Salão mesa 2" at bounding box center [429, 180] width 309 height 24
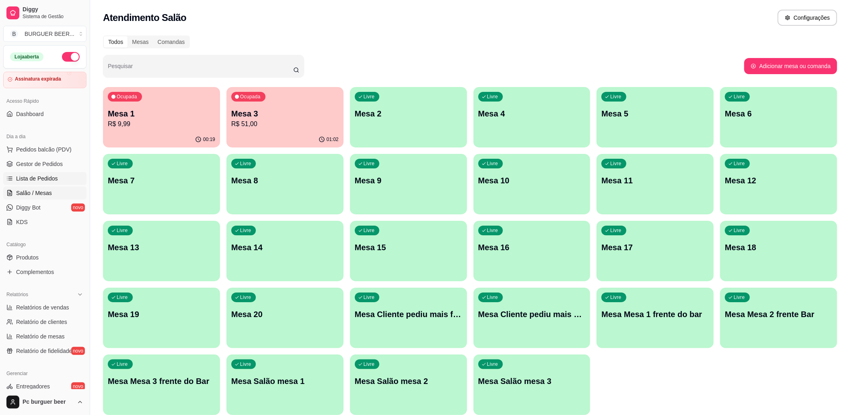
click at [63, 176] on link "Lista de Pedidos" at bounding box center [44, 178] width 83 height 13
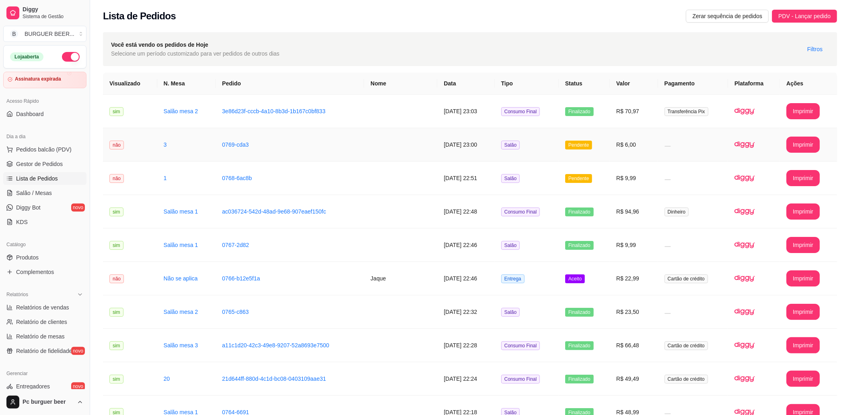
click at [291, 148] on td "0769-cda3" at bounding box center [290, 144] width 149 height 33
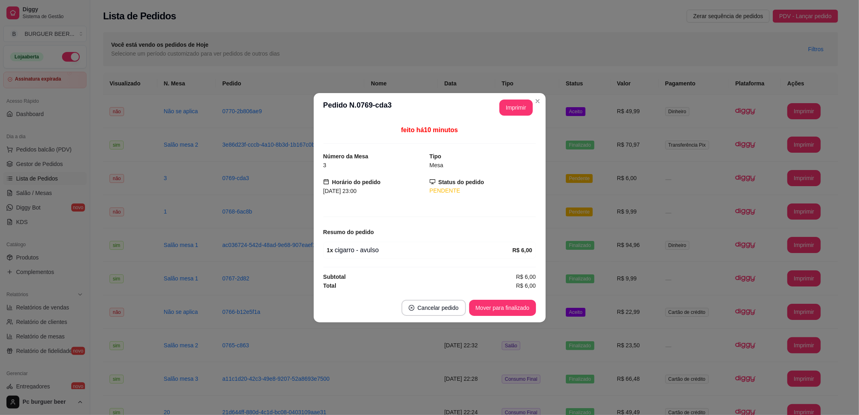
click at [519, 96] on header "**********" at bounding box center [430, 107] width 232 height 29
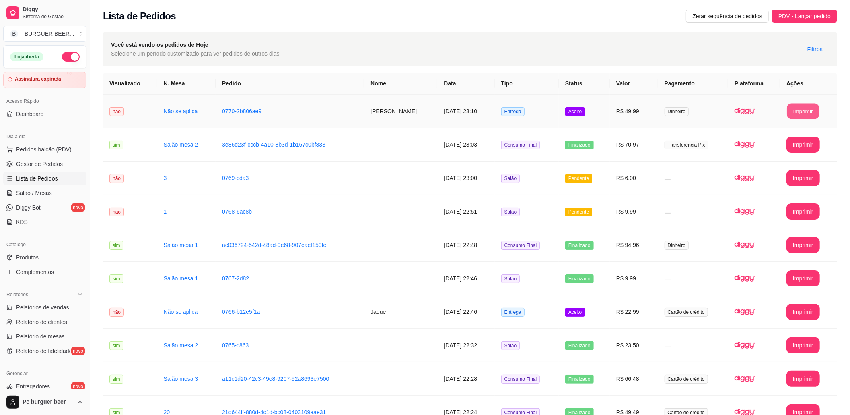
click at [806, 113] on button "Imprimir" at bounding box center [803, 111] width 32 height 16
click at [296, 110] on td "0770-2b806ae9" at bounding box center [290, 111] width 149 height 33
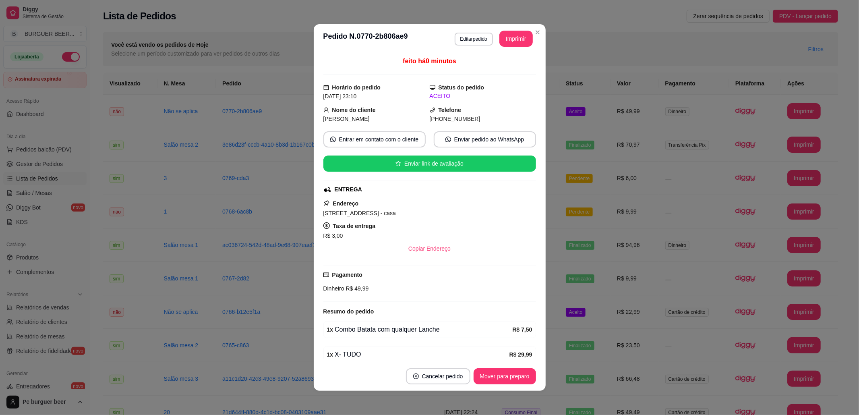
click at [492, 377] on button "Mover para preparo" at bounding box center [504, 376] width 62 height 16
click at [500, 374] on button "Mover para preparo" at bounding box center [504, 376] width 60 height 16
